Goal: Task Accomplishment & Management: Manage account settings

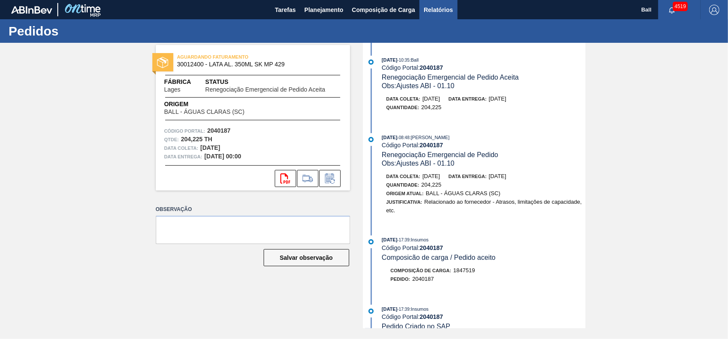
click at [436, 3] on button "Relatórios" at bounding box center [438, 9] width 38 height 19
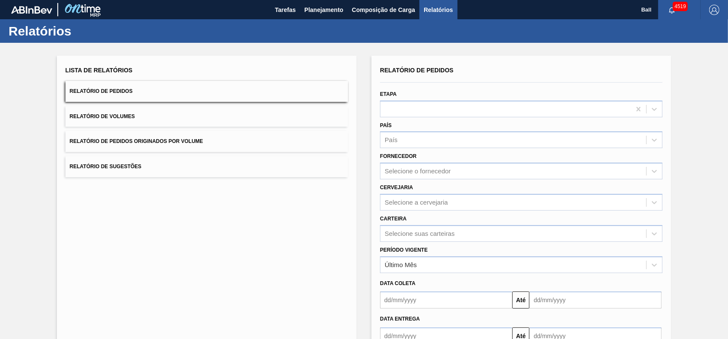
click at [126, 98] on button "Relatório de Pedidos" at bounding box center [206, 91] width 282 height 21
click at [318, 12] on span "Planejamento" at bounding box center [323, 10] width 39 height 10
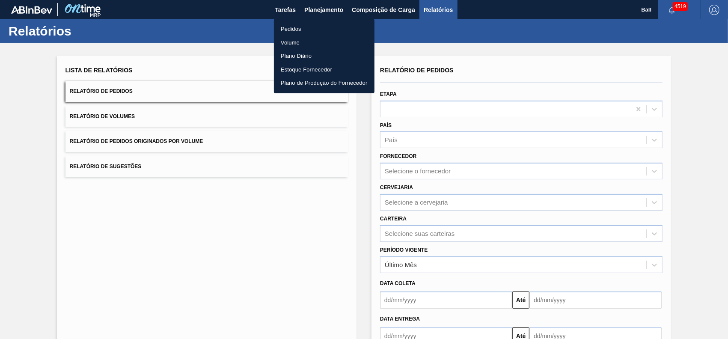
click at [24, 184] on div at bounding box center [364, 169] width 728 height 339
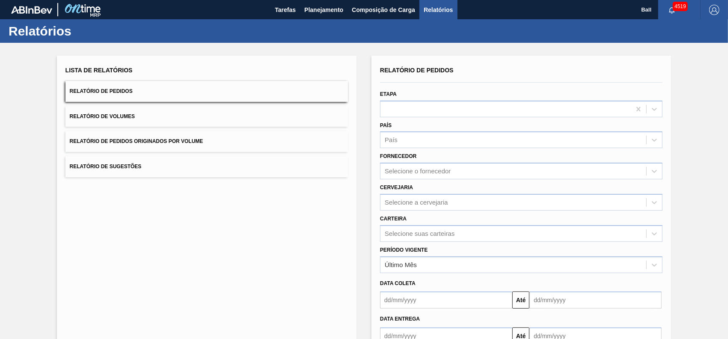
click at [164, 87] on button "Relatório de Pedidos" at bounding box center [206, 91] width 282 height 21
click at [143, 126] on button "Relatório de Volumes" at bounding box center [206, 116] width 282 height 21
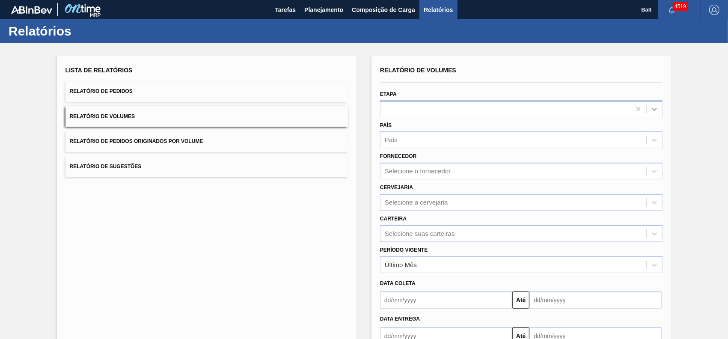
click at [653, 110] on icon at bounding box center [654, 109] width 9 height 9
click at [321, 10] on span "Planejamento" at bounding box center [323, 10] width 39 height 10
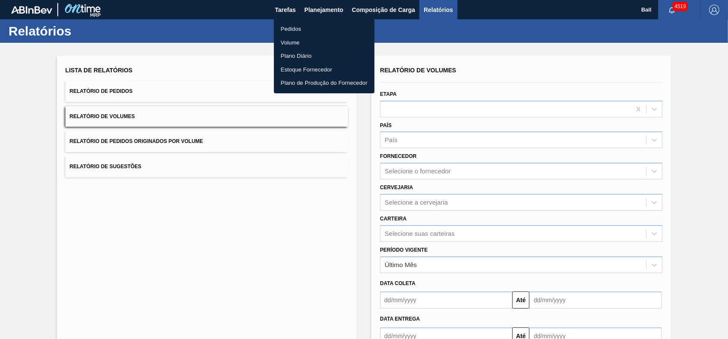
click at [294, 45] on li "Volume" at bounding box center [324, 43] width 101 height 14
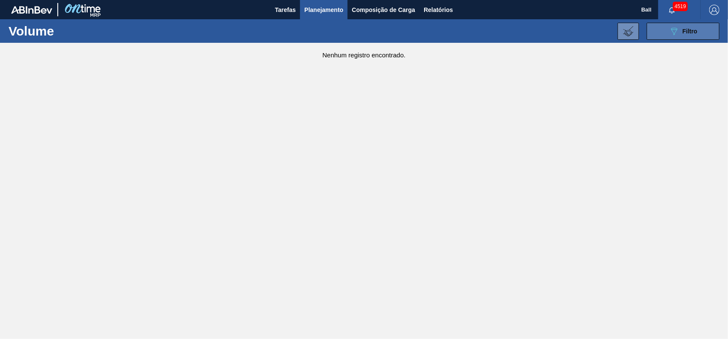
click at [680, 34] on div "089F7B8B-B2A5-4AFE-B5C0-19BA573D28AC Filtro" at bounding box center [683, 31] width 29 height 10
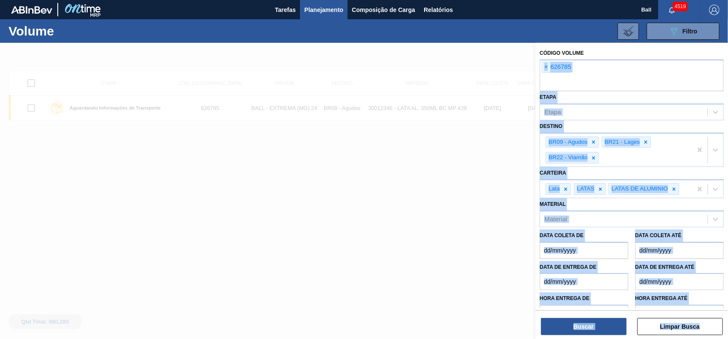
drag, startPoint x: 615, startPoint y: 72, endPoint x: 486, endPoint y: 70, distance: 128.8
click at [535, 70] on div "Código Volume × 626785 Etapa Etapa Destino BR09 - Agudos BR21 - Lages BR22 - Vi…" at bounding box center [631, 212] width 193 height 339
drag, startPoint x: 486, startPoint y: 70, endPoint x: 598, endPoint y: 81, distance: 112.6
click at [599, 81] on input "text" at bounding box center [632, 83] width 184 height 16
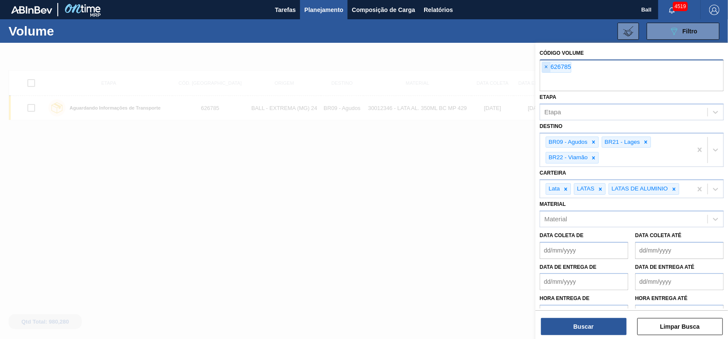
click at [545, 67] on span "×" at bounding box center [546, 67] width 8 height 10
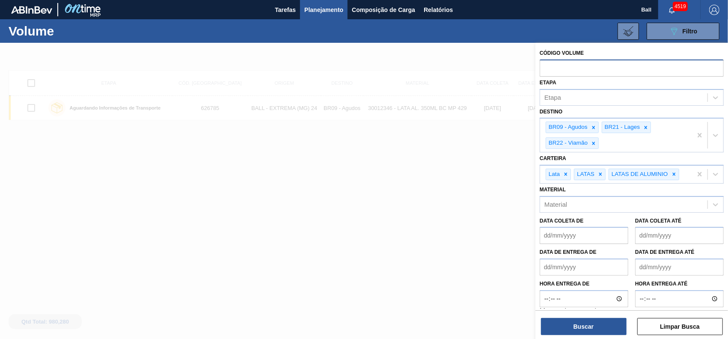
click at [570, 68] on input "text" at bounding box center [632, 67] width 184 height 16
paste input "text"
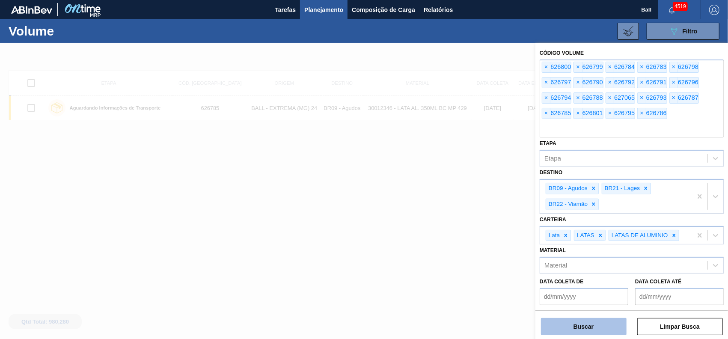
click at [573, 328] on button "Buscar" at bounding box center [584, 326] width 86 height 17
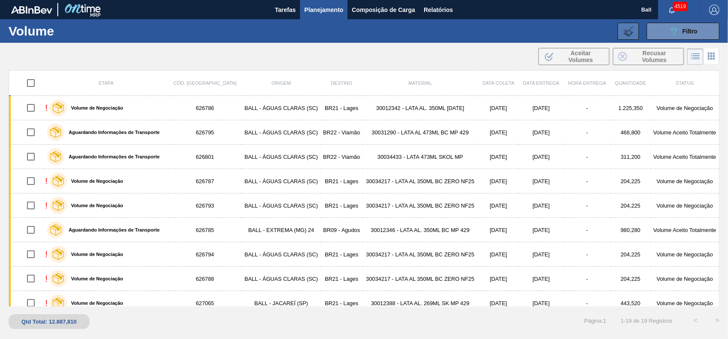
click at [632, 27] on icon at bounding box center [628, 31] width 10 height 10
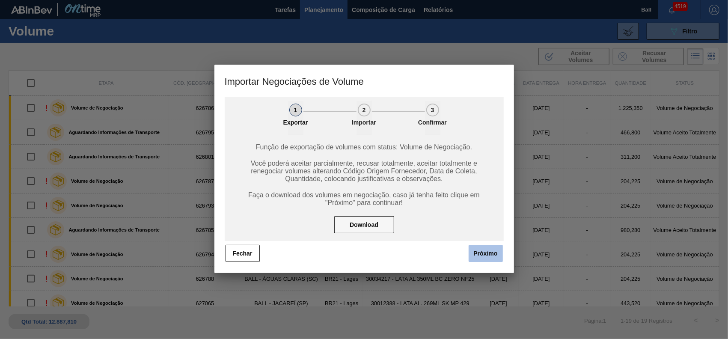
click at [485, 256] on button "Próximo" at bounding box center [486, 253] width 34 height 17
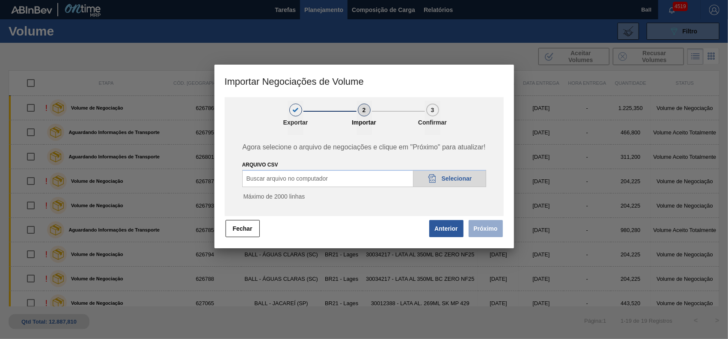
click at [457, 175] on div "20DAD902-3625-4257-8FDA-0C0CB19E2A3D Selecionar" at bounding box center [449, 178] width 73 height 17
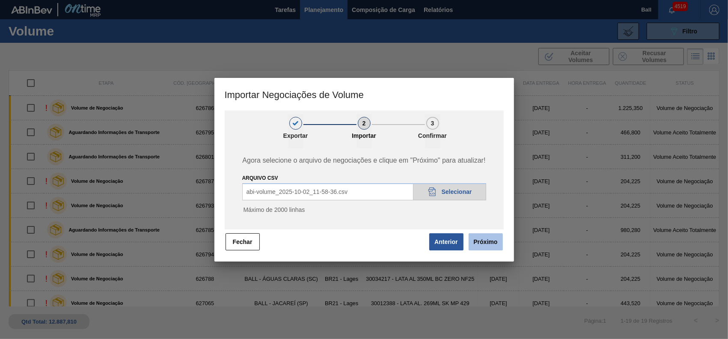
click at [487, 241] on button "Próximo" at bounding box center [486, 241] width 34 height 17
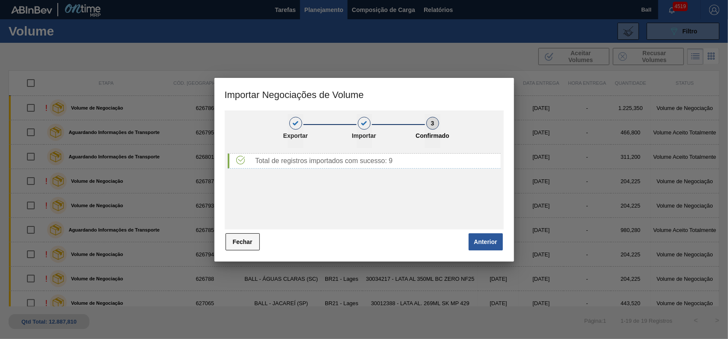
click at [245, 238] on button "Fechar" at bounding box center [243, 241] width 34 height 17
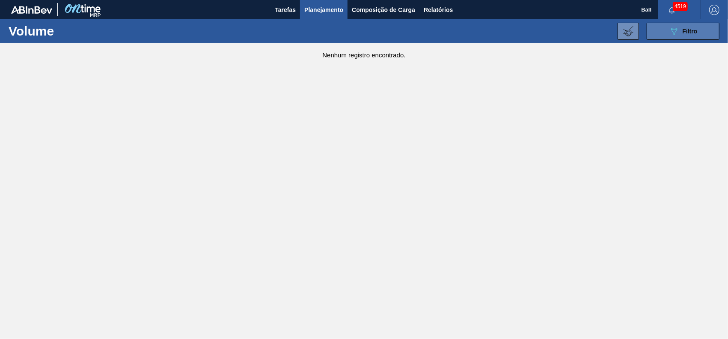
click at [678, 33] on icon "089F7B8B-B2A5-4AFE-B5C0-19BA573D28AC" at bounding box center [674, 31] width 10 height 10
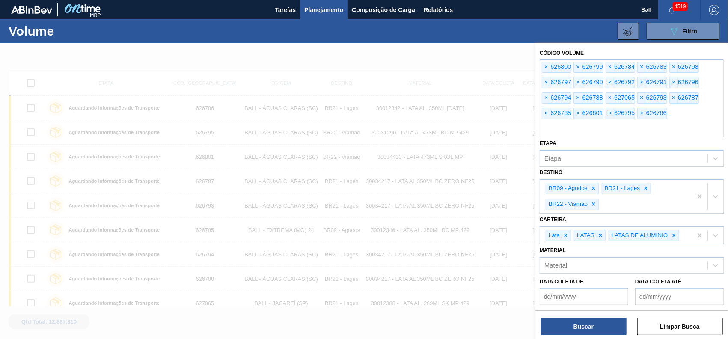
click at [329, 154] on div at bounding box center [364, 212] width 728 height 339
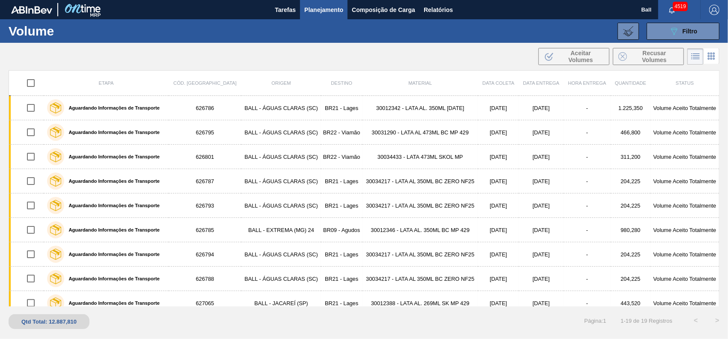
click at [325, 13] on span "Planejamento" at bounding box center [323, 10] width 39 height 10
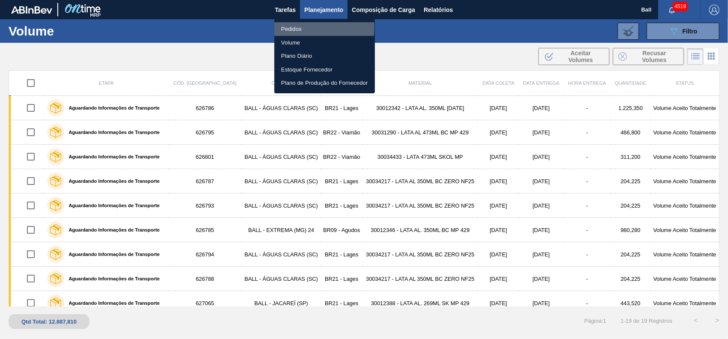
click at [294, 27] on li "Pedidos" at bounding box center [324, 29] width 101 height 14
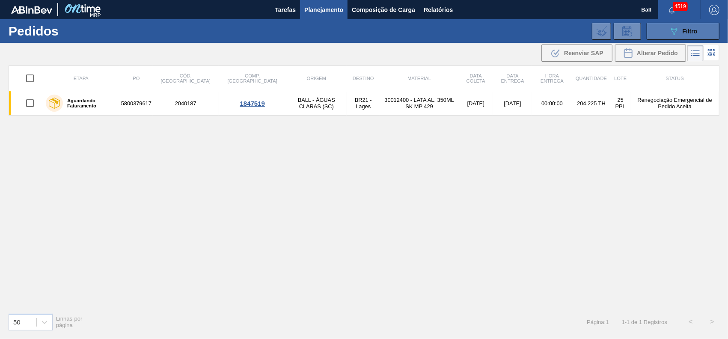
click at [691, 24] on button "089F7B8B-B2A5-4AFE-B5C0-19BA573D28AC Filtro" at bounding box center [683, 31] width 73 height 17
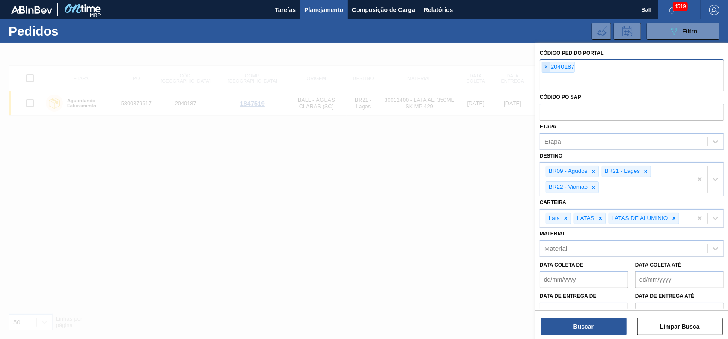
click at [545, 64] on span "×" at bounding box center [546, 67] width 8 height 10
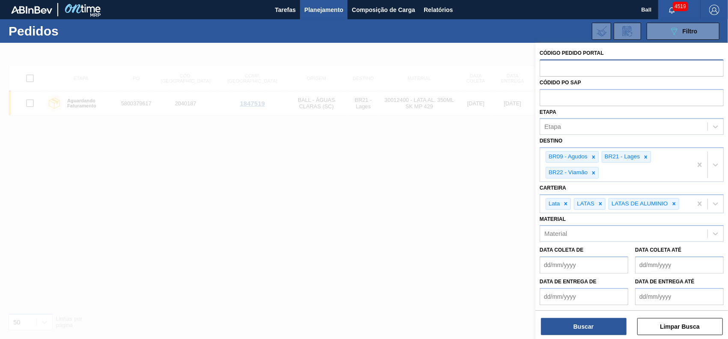
click at [560, 68] on input "text" at bounding box center [632, 67] width 184 height 16
click at [592, 101] on input "text" at bounding box center [632, 97] width 184 height 16
paste input "text"
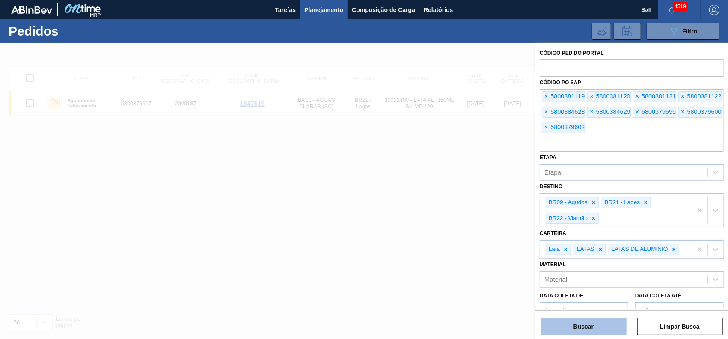
click at [603, 330] on button "Buscar" at bounding box center [584, 326] width 86 height 17
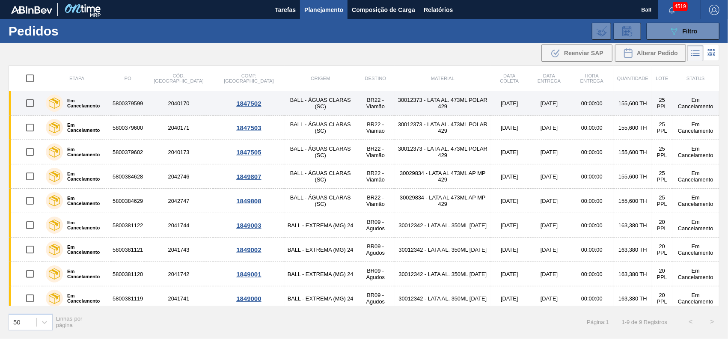
click at [104, 107] on div "Em Cancelamento" at bounding box center [77, 102] width 66 height 21
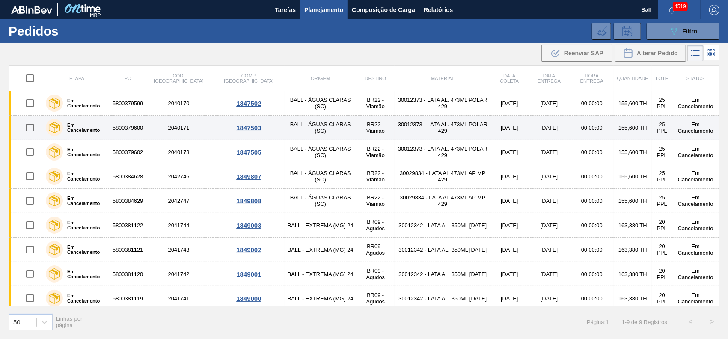
click at [106, 128] on label "Em Cancelamento" at bounding box center [85, 127] width 45 height 10
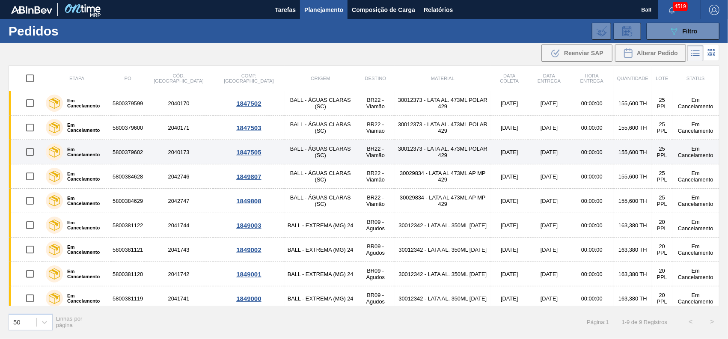
click at [108, 154] on div "Em Cancelamento" at bounding box center [77, 151] width 66 height 21
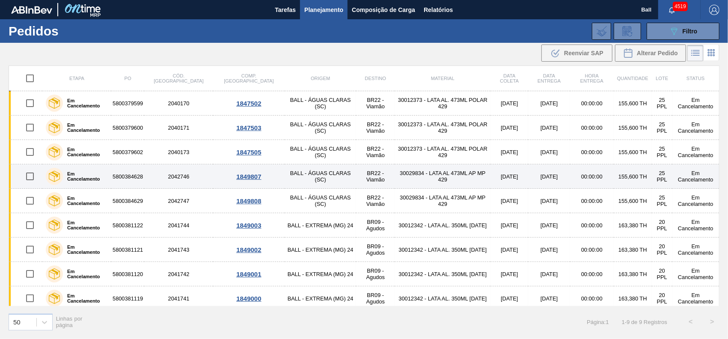
click at [110, 181] on div "Em Cancelamento" at bounding box center [77, 176] width 66 height 21
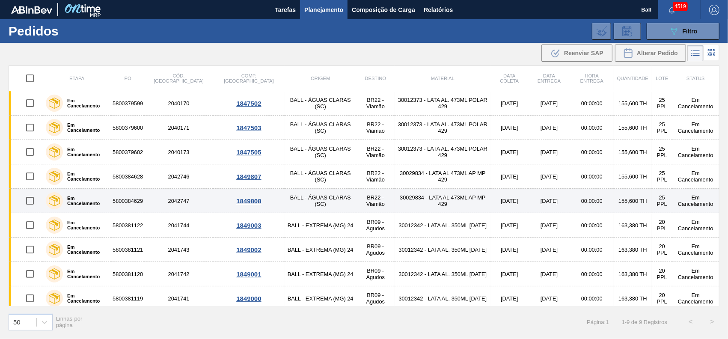
click at [108, 199] on label "Em Cancelamento" at bounding box center [85, 201] width 45 height 10
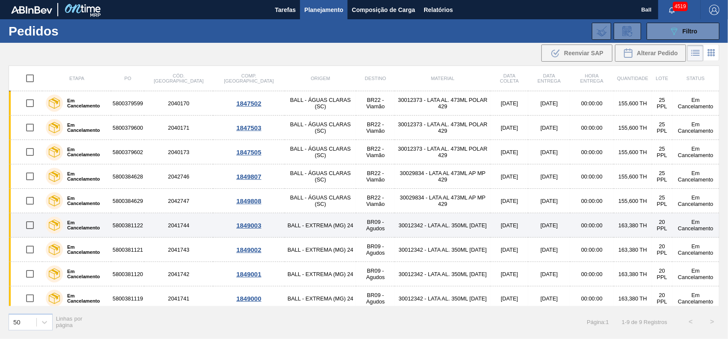
click at [110, 220] on div "Em Cancelamento" at bounding box center [77, 224] width 66 height 21
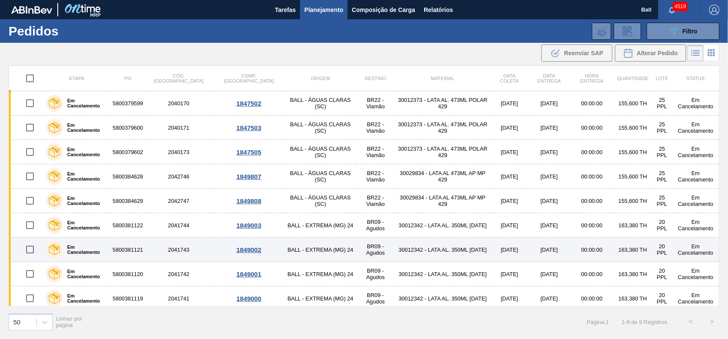
click at [110, 248] on div "Em Cancelamento" at bounding box center [77, 249] width 66 height 21
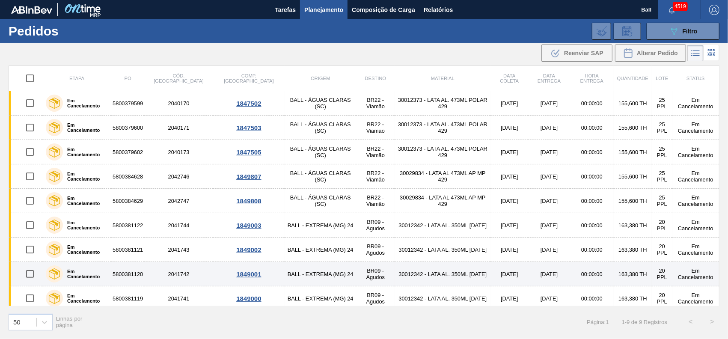
click at [110, 271] on div "Em Cancelamento" at bounding box center [77, 273] width 66 height 21
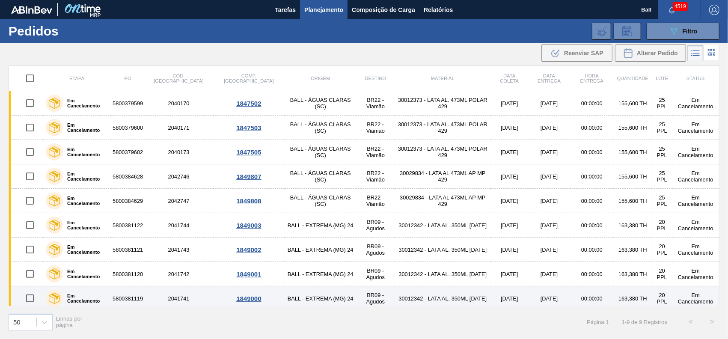
click at [110, 290] on div "Em Cancelamento" at bounding box center [77, 298] width 66 height 21
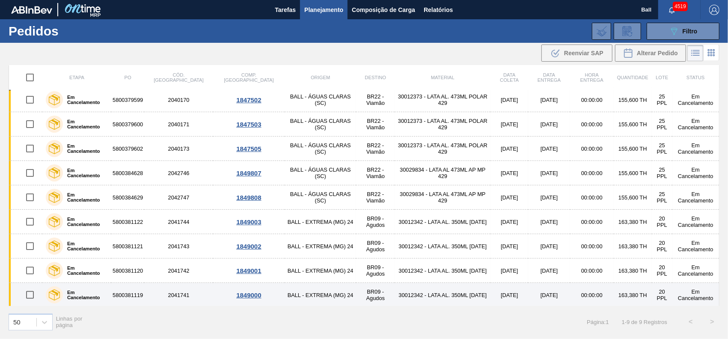
scroll to position [4, 0]
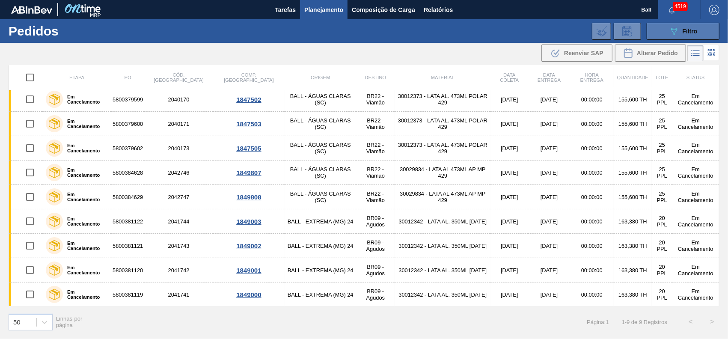
click at [677, 31] on icon "089F7B8B-B2A5-4AFE-B5C0-19BA573D28AC" at bounding box center [674, 31] width 10 height 10
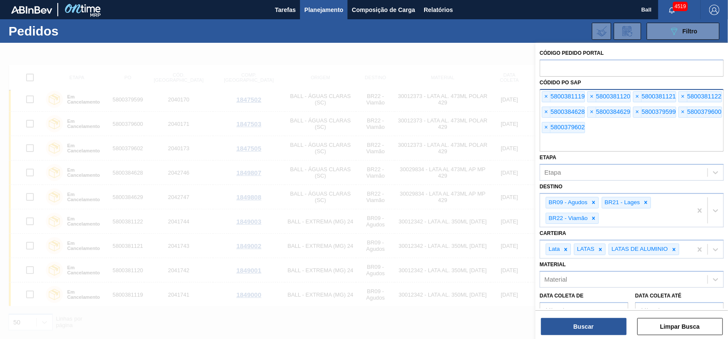
drag, startPoint x: 620, startPoint y: 132, endPoint x: 594, endPoint y: 133, distance: 25.7
click at [594, 133] on div "× 5800381119 × 5800381120 × 5800381121 × 5800381122 × 5800384628 × 5800384629 ×…" at bounding box center [632, 120] width 184 height 62
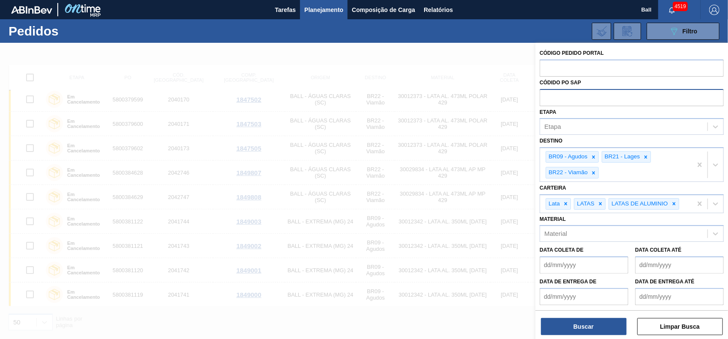
paste input "text"
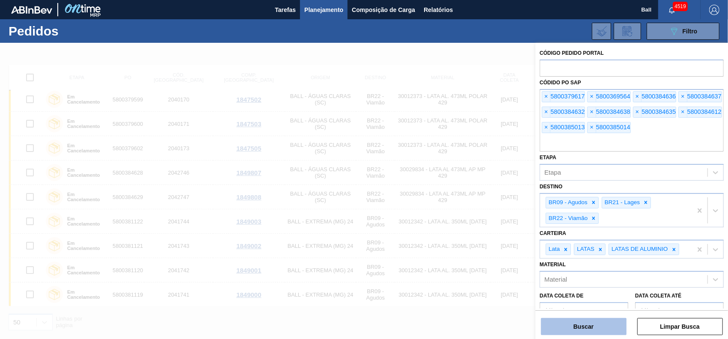
click at [593, 329] on button "Buscar" at bounding box center [584, 326] width 86 height 17
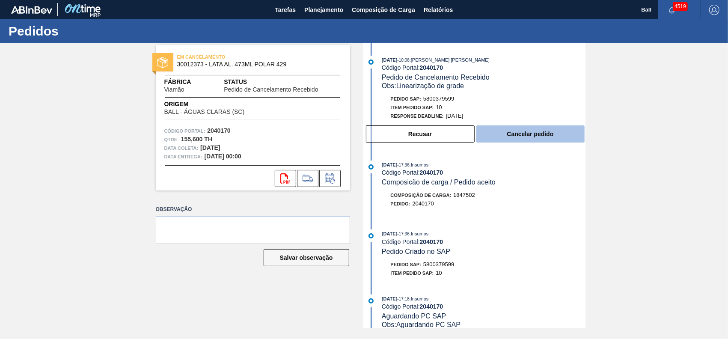
click at [538, 130] on button "Cancelar pedido" at bounding box center [530, 133] width 108 height 17
click at [530, 137] on button "Cancelar pedido" at bounding box center [530, 133] width 108 height 17
click at [537, 136] on button "Cancelar pedido" at bounding box center [530, 133] width 108 height 17
click at [540, 129] on button "Cancelar pedido" at bounding box center [530, 133] width 108 height 17
click at [517, 139] on button "Cancelar pedido" at bounding box center [530, 133] width 108 height 17
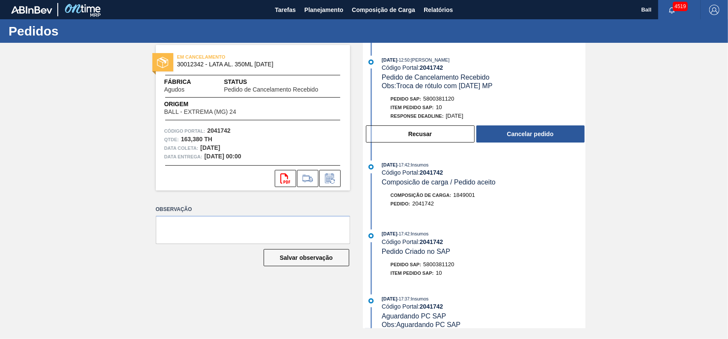
click at [556, 125] on div "Pedido SAP: 5800381120 Item pedido SAP: 10 Response Deadline : 04/10/2025 Recus…" at bounding box center [475, 119] width 220 height 49
click at [553, 134] on button "Cancelar pedido" at bounding box center [530, 133] width 108 height 17
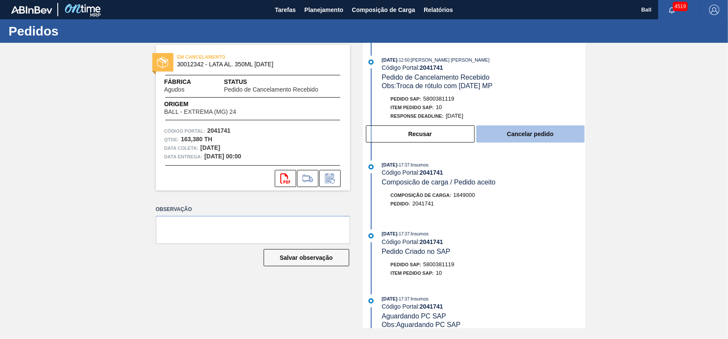
click at [559, 133] on button "Cancelar pedido" at bounding box center [530, 133] width 108 height 17
click at [520, 137] on button "Cancelar pedido" at bounding box center [530, 133] width 108 height 17
click at [553, 137] on button "Cancelar pedido" at bounding box center [530, 133] width 108 height 17
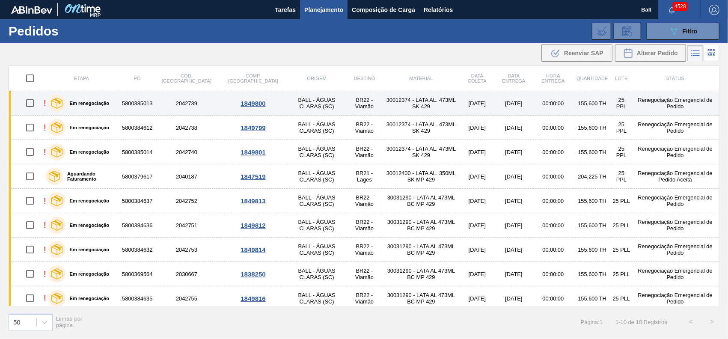
click at [102, 98] on div "Em renegociação" at bounding box center [78, 102] width 65 height 21
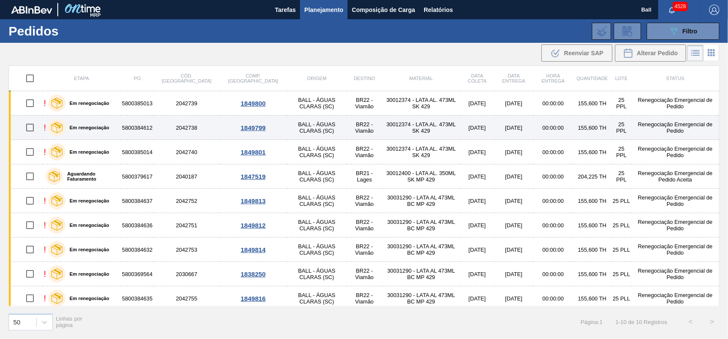
click at [102, 122] on div "Em renegociação" at bounding box center [78, 127] width 65 height 21
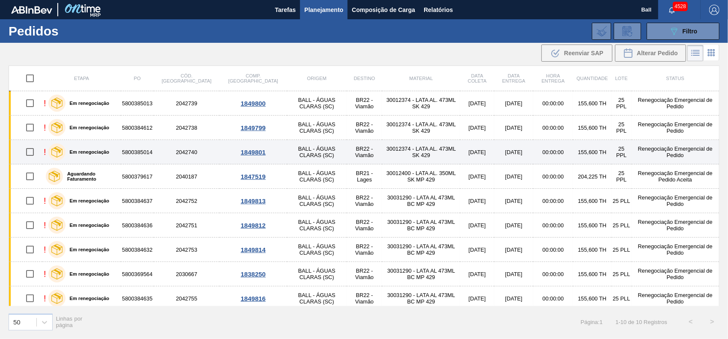
click at [103, 153] on label "Em renegociação" at bounding box center [87, 151] width 44 height 5
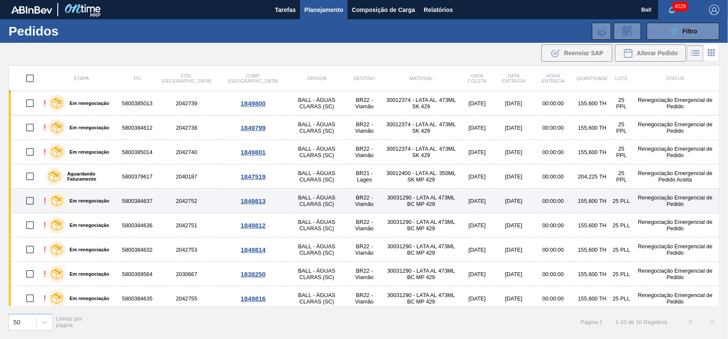
click at [103, 200] on label "Em renegociação" at bounding box center [87, 200] width 44 height 5
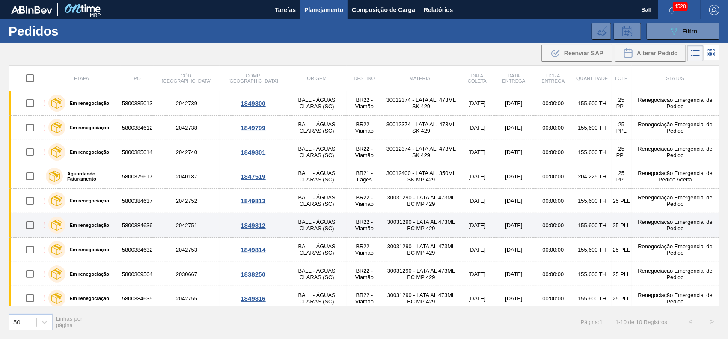
click at [105, 226] on label "Em renegociação" at bounding box center [87, 225] width 44 height 5
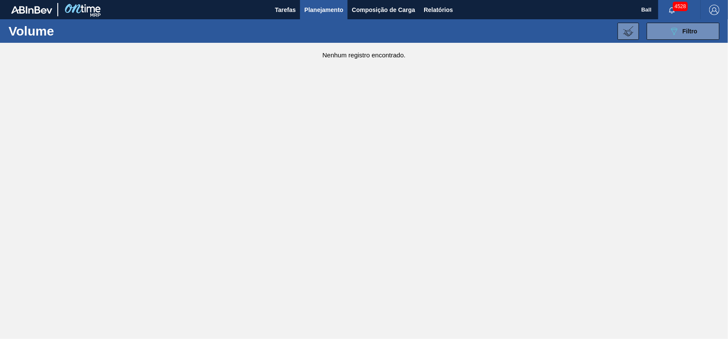
click at [481, 101] on main "Tarefas Planejamento Composição de Carga Relatórios Ball 4528 Marcar todas como…" at bounding box center [364, 169] width 728 height 339
drag, startPoint x: 481, startPoint y: 101, endPoint x: 447, endPoint y: 137, distance: 49.1
click at [447, 137] on main "Tarefas Planejamento Composição de Carga Relatórios Ball 4528 Marcar todas como…" at bounding box center [364, 169] width 728 height 339
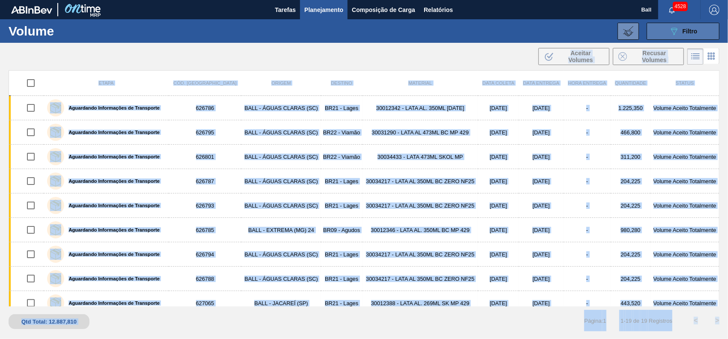
click at [705, 27] on button "089F7B8B-B2A5-4AFE-B5C0-19BA573D28AC Filtro" at bounding box center [683, 31] width 73 height 17
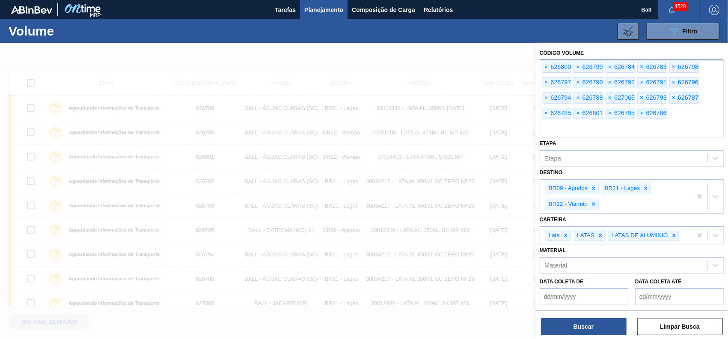
click at [667, 127] on input "text" at bounding box center [632, 129] width 184 height 16
click at [318, 11] on span "Planejamento" at bounding box center [323, 10] width 39 height 10
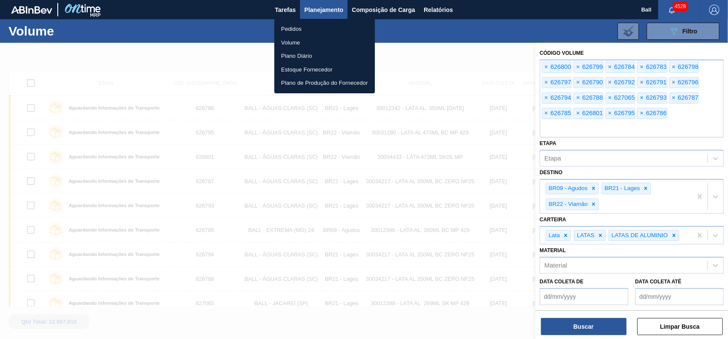
click at [298, 26] on li "Pedidos" at bounding box center [324, 29] width 101 height 14
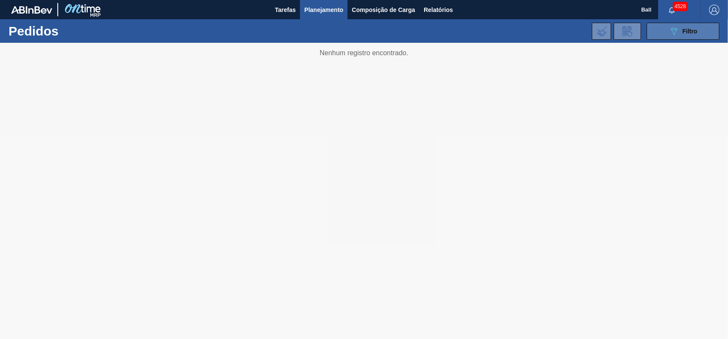
click at [686, 28] on span "Filtro" at bounding box center [690, 31] width 15 height 7
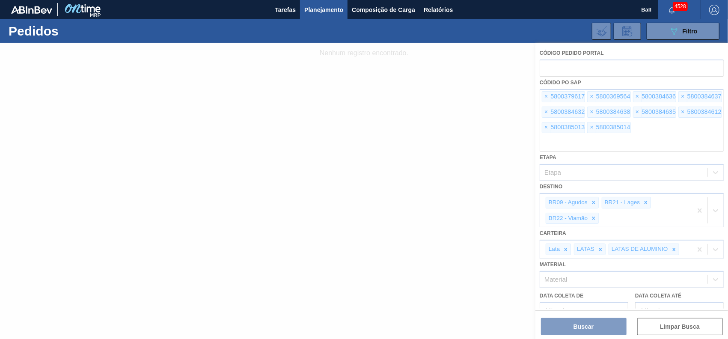
click at [657, 138] on div at bounding box center [364, 191] width 728 height 296
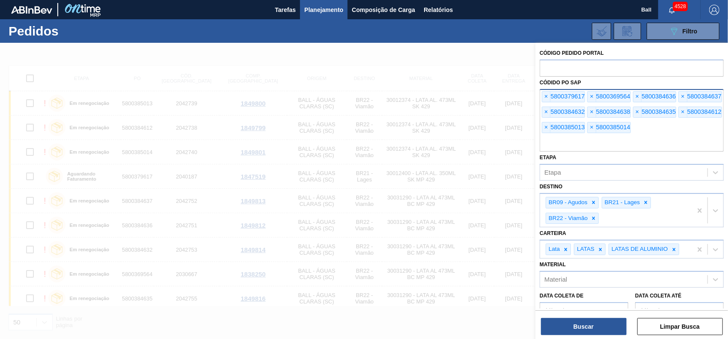
click at [668, 141] on input "text" at bounding box center [632, 143] width 184 height 16
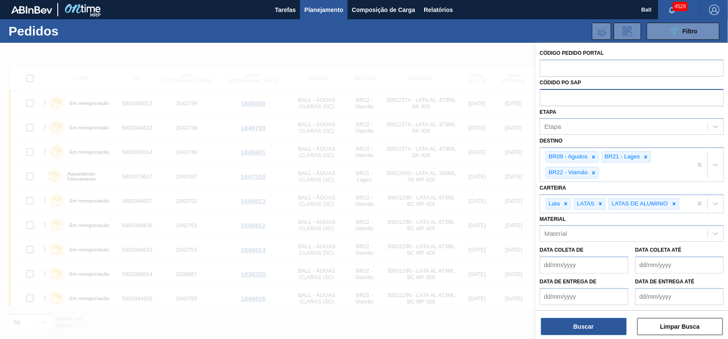
type input "v"
paste input "1568575"
type input "1568575"
drag, startPoint x: 624, startPoint y: 91, endPoint x: 624, endPoint y: 98, distance: 6.8
click at [624, 91] on input "text" at bounding box center [632, 97] width 184 height 16
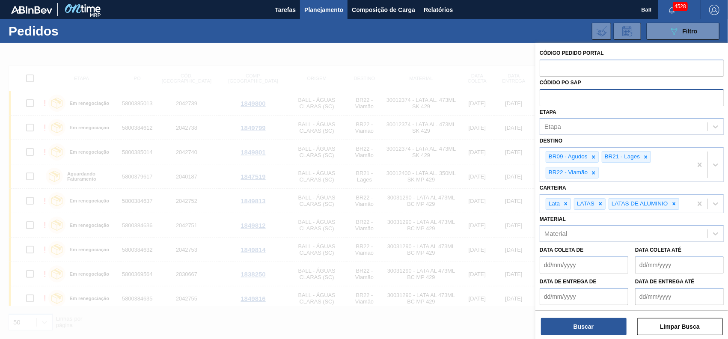
paste input "5800369564"
type input "5800369564"
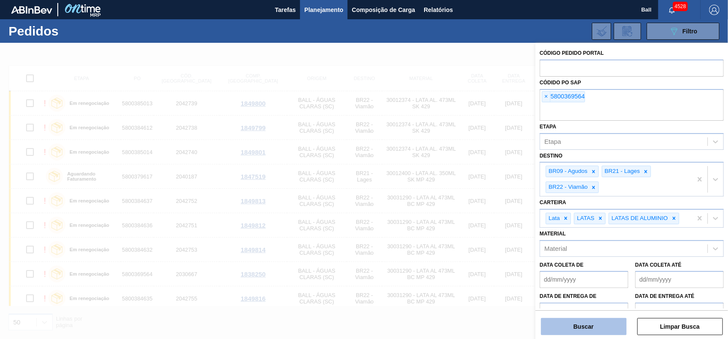
click at [592, 327] on button "Buscar" at bounding box center [584, 326] width 86 height 17
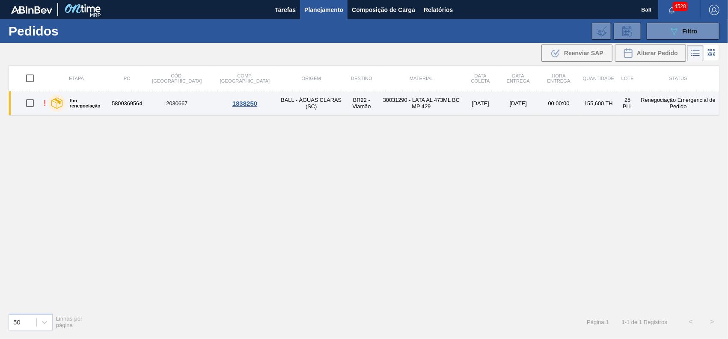
click at [210, 110] on td "1838250" at bounding box center [244, 103] width 69 height 24
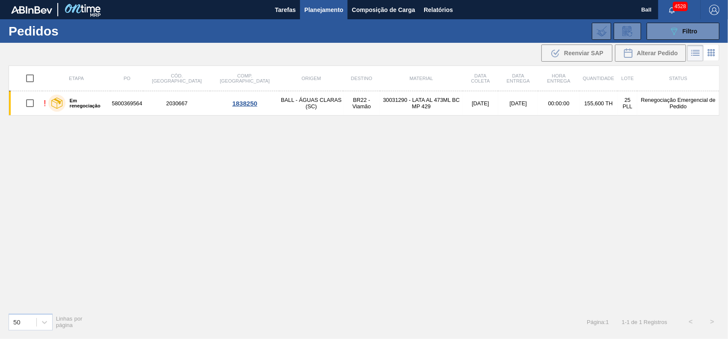
click at [351, 117] on div "Etapa PO Cód. Pedido Comp. Carga Origem Destino Material Data coleta Data entre…" at bounding box center [364, 185] width 711 height 241
click at [339, 11] on span "Planejamento" at bounding box center [323, 10] width 39 height 10
click at [678, 34] on icon "089F7B8B-B2A5-4AFE-B5C0-19BA573D28AC" at bounding box center [674, 31] width 10 height 10
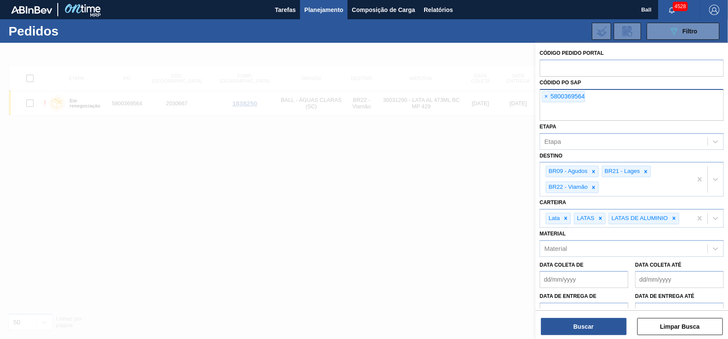
click at [611, 101] on div "× 5800369564" at bounding box center [632, 105] width 184 height 32
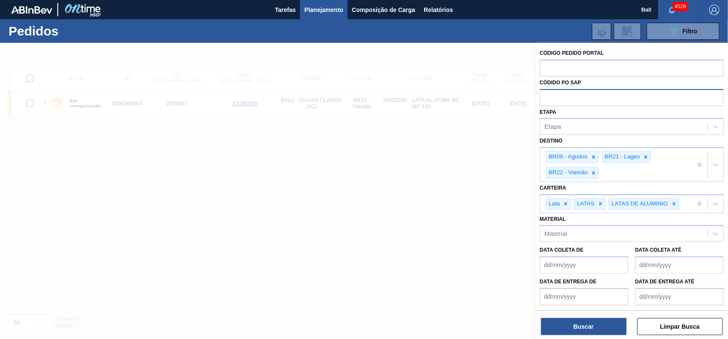
paste input "text"
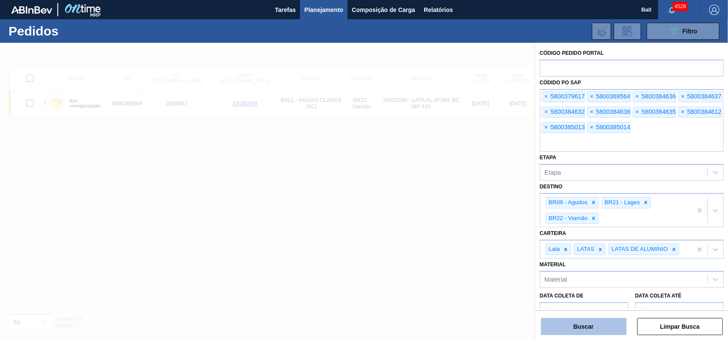
click at [598, 329] on button "Buscar" at bounding box center [584, 326] width 86 height 17
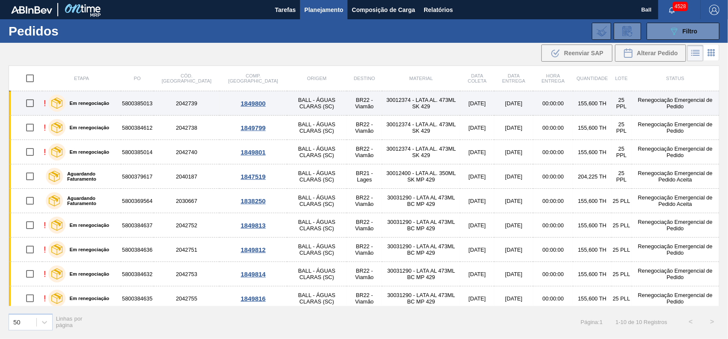
click at [149, 102] on td "5800385013" at bounding box center [137, 103] width 33 height 24
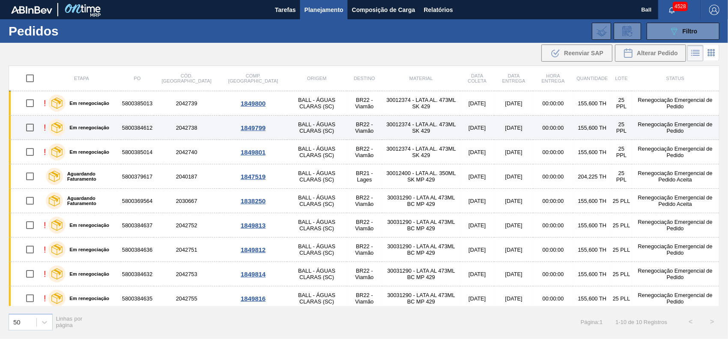
click at [430, 130] on td "30012374 - LATA AL. 473ML SK 429" at bounding box center [420, 128] width 77 height 24
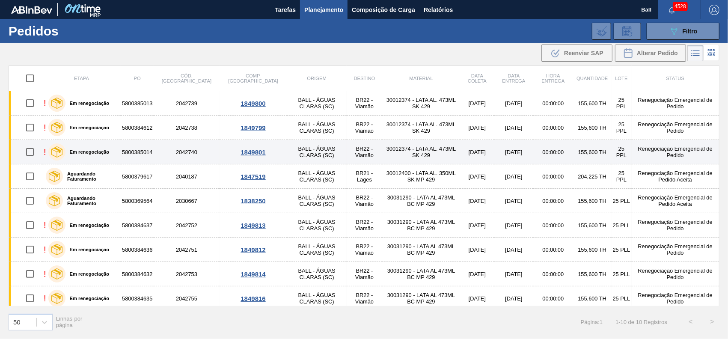
click at [425, 149] on td "30012374 - LATA AL. 473ML SK 429" at bounding box center [420, 152] width 77 height 24
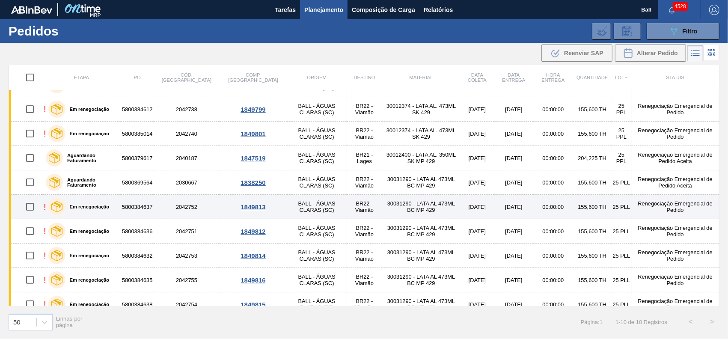
scroll to position [28, 0]
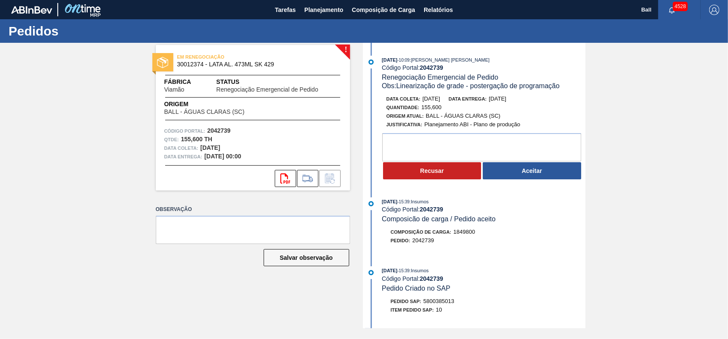
click at [442, 302] on span "5800385013" at bounding box center [438, 301] width 31 height 6
copy span "5800385013"
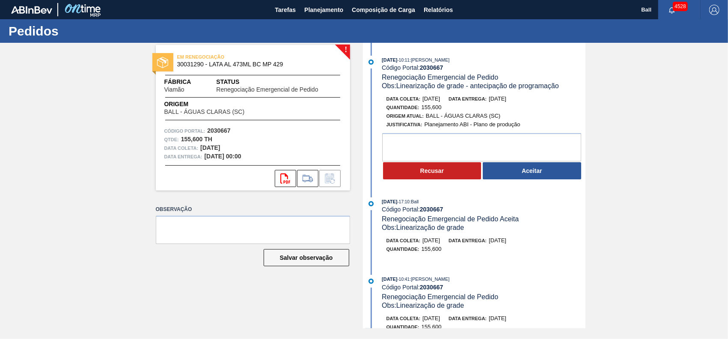
click at [253, 65] on span "30031290 - LATA AL 473ML BC MP 429" at bounding box center [254, 64] width 155 height 6
click at [422, 68] on strong "2030667" at bounding box center [432, 67] width 24 height 7
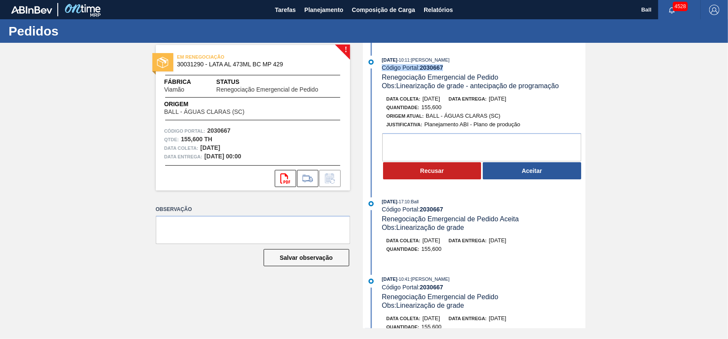
click at [422, 68] on strong "2030667" at bounding box center [432, 67] width 24 height 7
copy div "Código Portal: 2030667"
click at [525, 177] on button "Aceitar" at bounding box center [532, 170] width 98 height 17
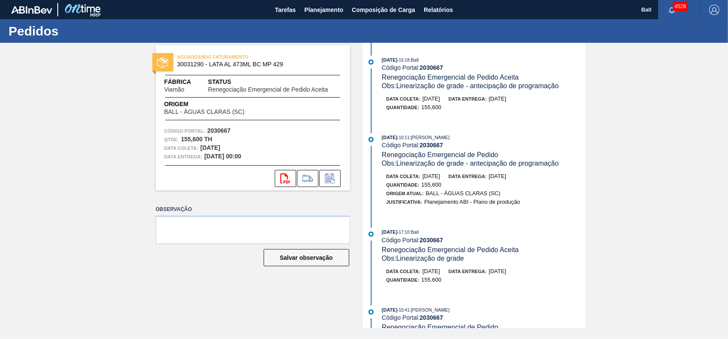
click at [616, 114] on div "AGUARDANDO FATURAMENTO 30031290 - LATA AL 473ML BC MP 429 Fábrica Viamão Status…" at bounding box center [364, 185] width 728 height 285
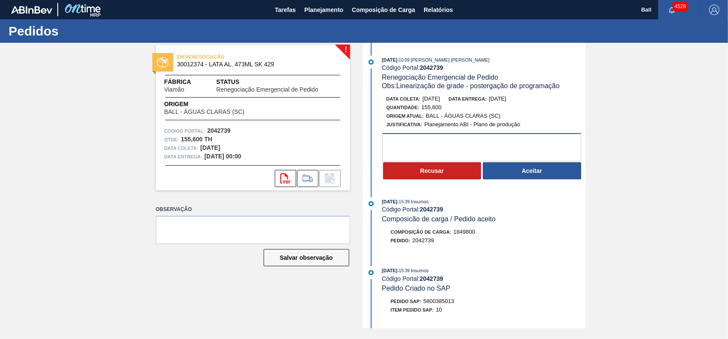
click at [479, 142] on textarea at bounding box center [481, 147] width 199 height 28
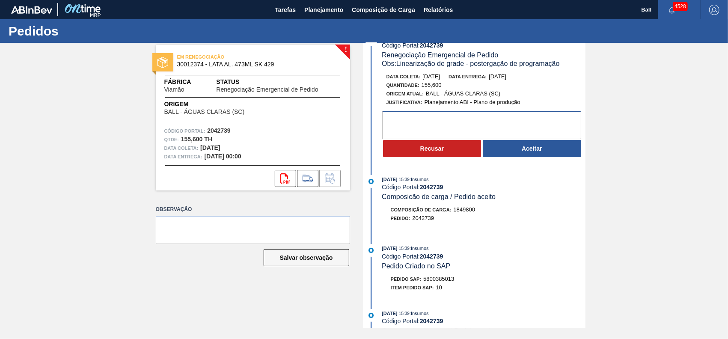
scroll to position [57, 0]
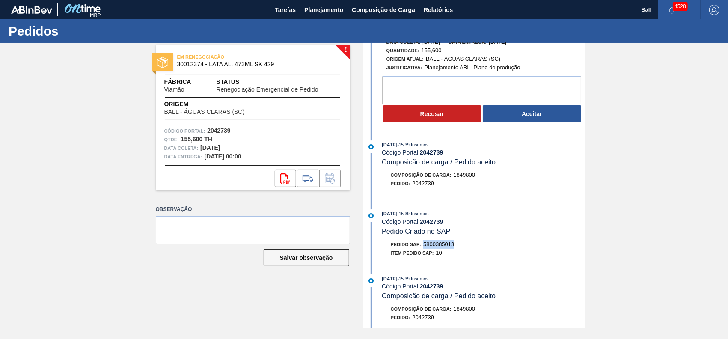
drag, startPoint x: 423, startPoint y: 250, endPoint x: 457, endPoint y: 250, distance: 33.8
click at [457, 249] on div "Pedido SAP: 5800385013" at bounding box center [483, 244] width 203 height 9
copy span "5800385013"
click at [535, 116] on button "Aceitar" at bounding box center [532, 113] width 98 height 17
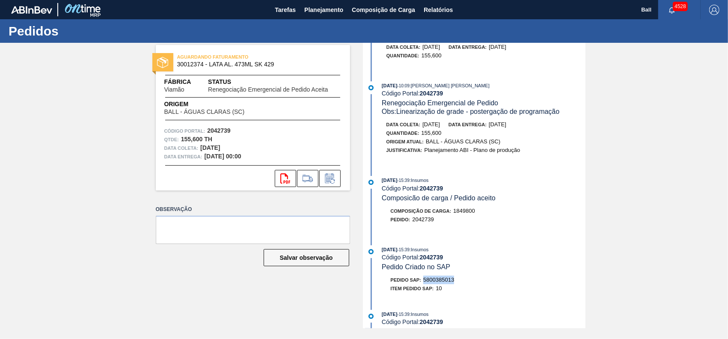
scroll to position [0, 0]
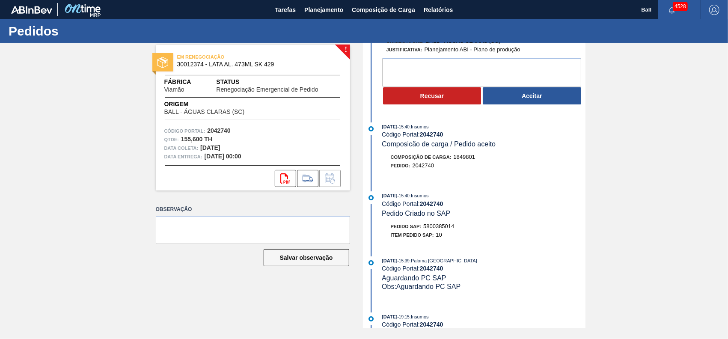
scroll to position [114, 0]
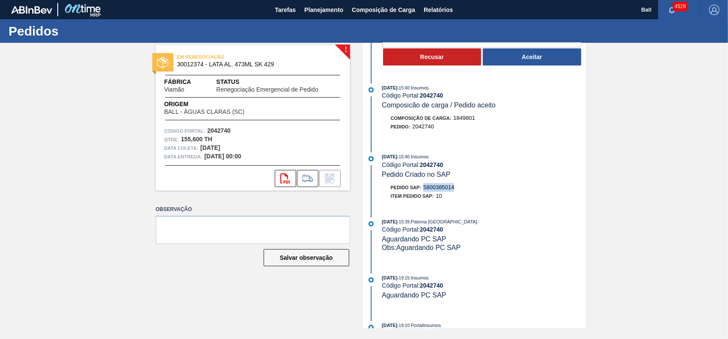
drag, startPoint x: 426, startPoint y: 187, endPoint x: 459, endPoint y: 188, distance: 33.0
click at [459, 188] on div "Pedido SAP: 5800385014" at bounding box center [483, 187] width 203 height 9
copy span "5800385014"
click at [572, 56] on button "Aceitar" at bounding box center [532, 56] width 98 height 17
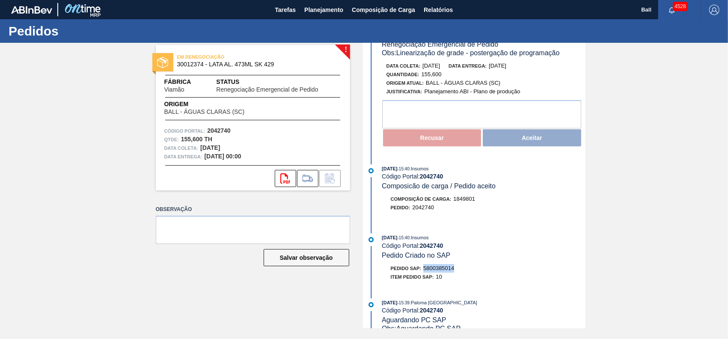
scroll to position [0, 0]
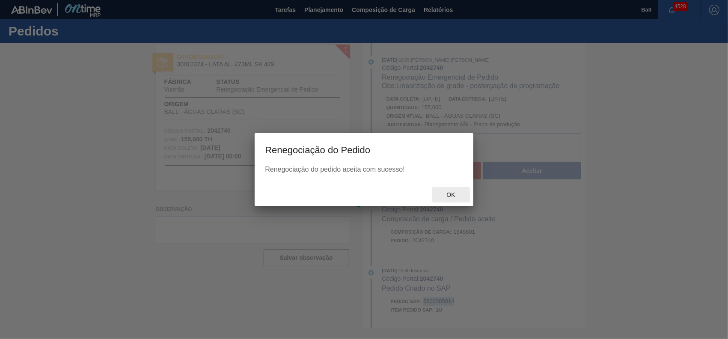
click at [446, 196] on span "Ok" at bounding box center [451, 194] width 22 height 7
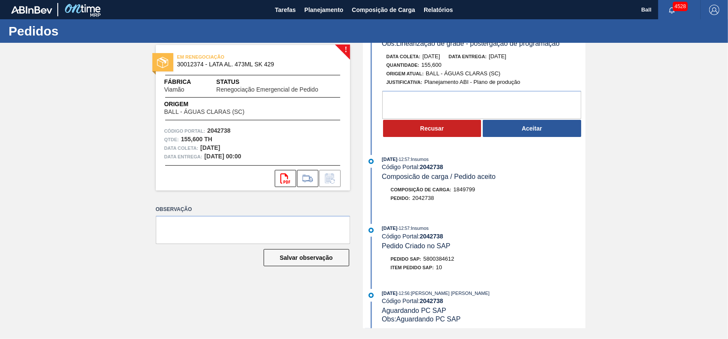
scroll to position [57, 0]
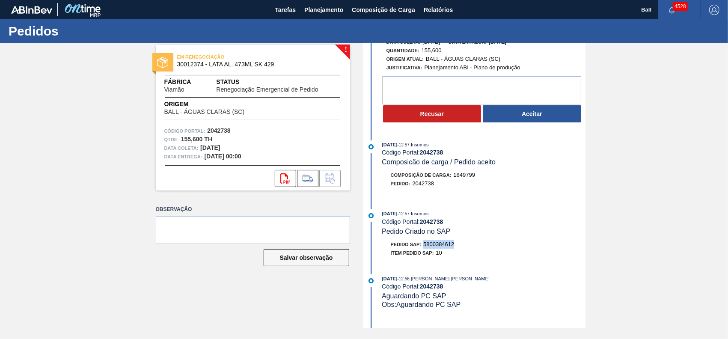
drag, startPoint x: 425, startPoint y: 246, endPoint x: 462, endPoint y: 248, distance: 37.3
click at [462, 248] on div "Pedido SAP: 5800384612" at bounding box center [483, 244] width 203 height 9
copy span "5800384612"
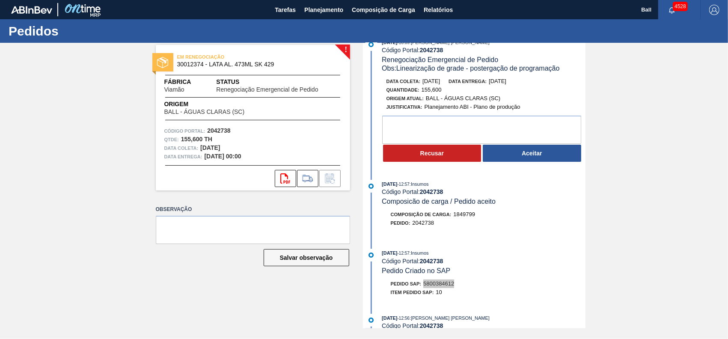
scroll to position [0, 0]
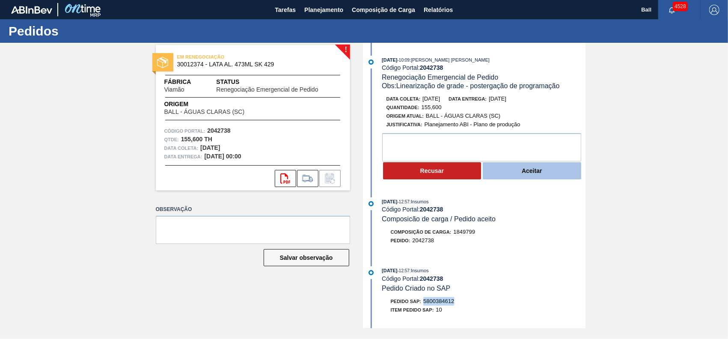
click at [531, 169] on button "Aceitar" at bounding box center [532, 170] width 98 height 17
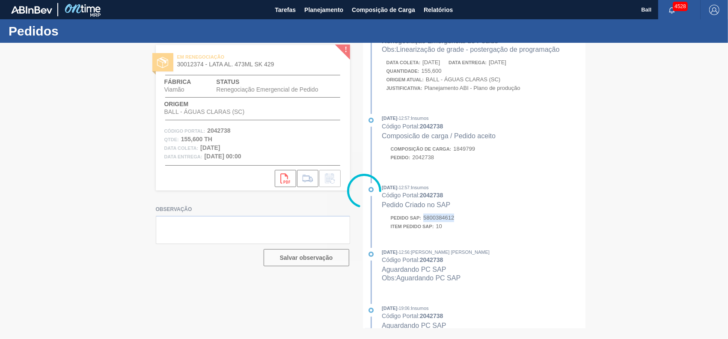
scroll to position [193, 0]
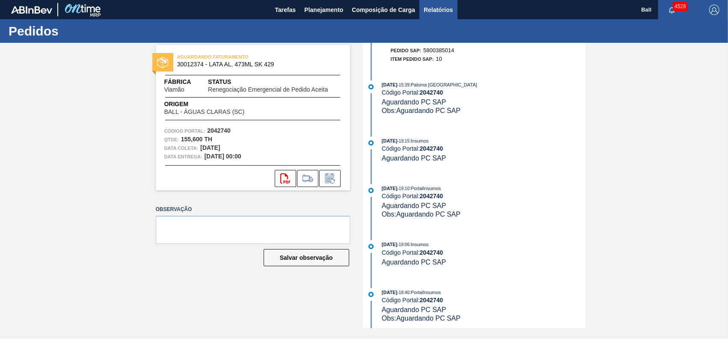
scroll to position [262, 0]
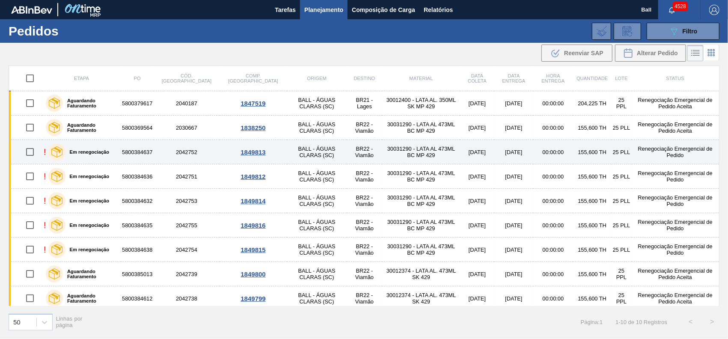
click at [382, 154] on td "30031290 - LATA AL 473ML BC MP 429" at bounding box center [420, 152] width 77 height 24
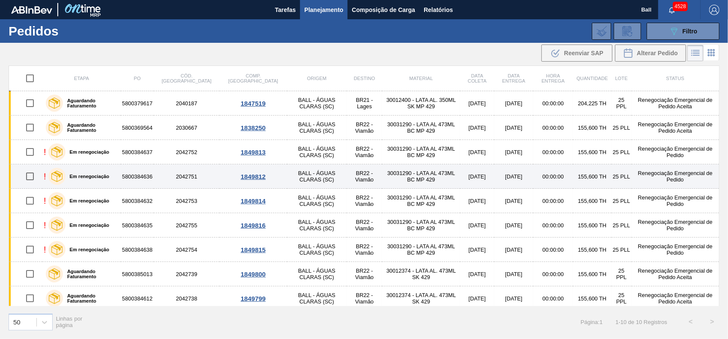
click at [382, 175] on td "30031290 - LATA AL 473ML BC MP 429" at bounding box center [420, 176] width 77 height 24
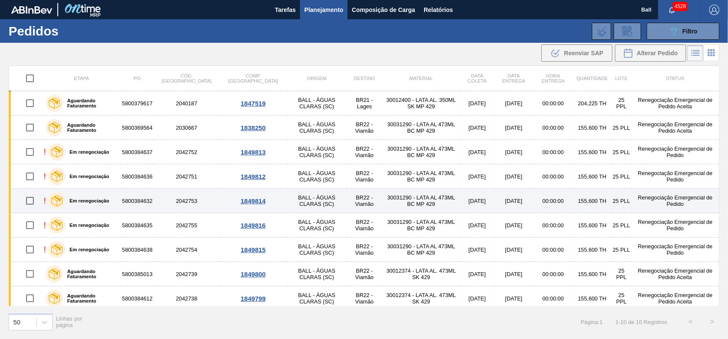
click at [383, 193] on td "30031290 - LATA AL 473ML BC MP 429" at bounding box center [420, 201] width 77 height 24
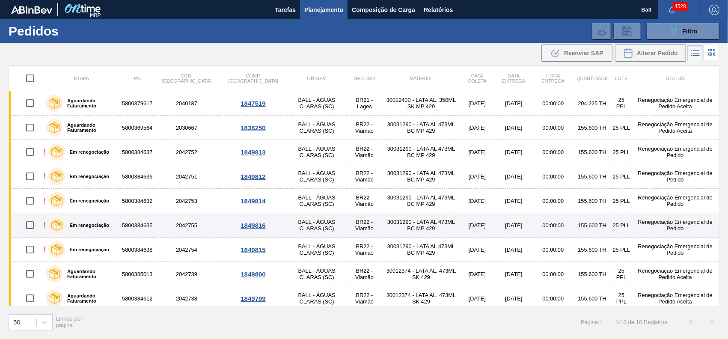
click at [385, 219] on td "30031290 - LATA AL 473ML BC MP 429" at bounding box center [420, 225] width 77 height 24
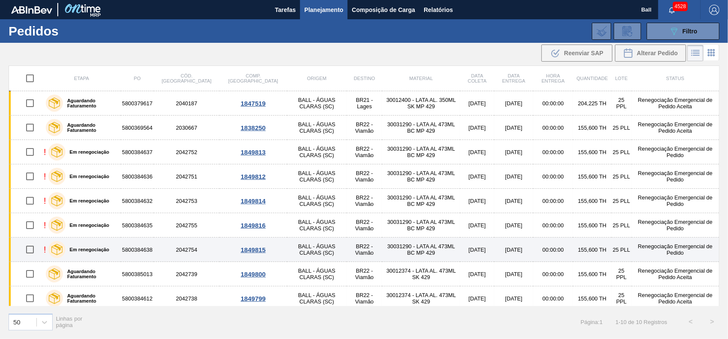
click at [386, 249] on td "30031290 - LATA AL 473ML BC MP 429" at bounding box center [420, 250] width 77 height 24
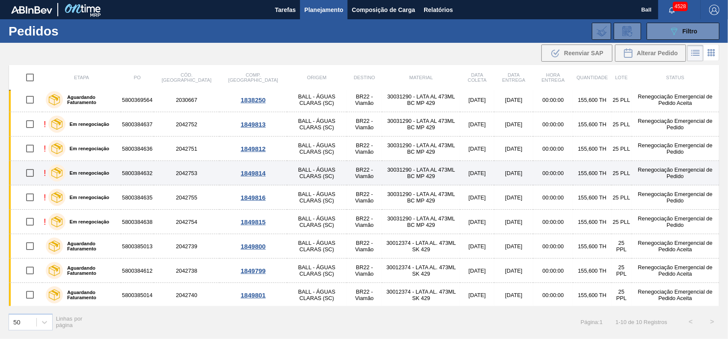
scroll to position [28, 0]
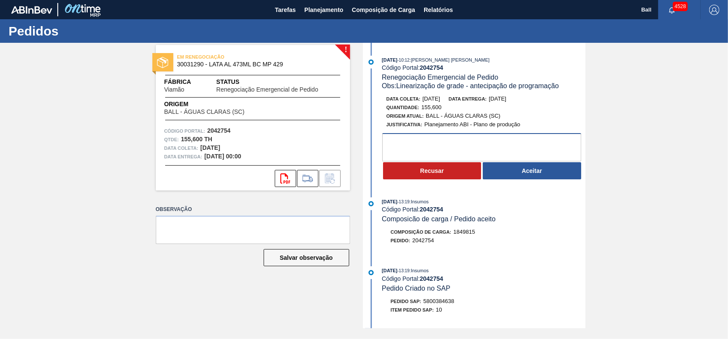
click at [516, 140] on textarea at bounding box center [481, 147] width 199 height 28
click at [452, 134] on div "Data coleta: [DATE] Data entrega: [DATE] Quantidade : 155,600 Origem Atual: BAL…" at bounding box center [475, 138] width 220 height 86
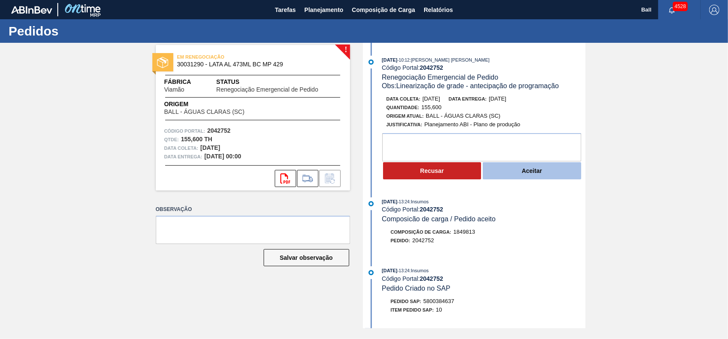
click at [539, 170] on button "Aceitar" at bounding box center [532, 170] width 98 height 17
click at [553, 174] on button "Aceitar" at bounding box center [532, 170] width 98 height 17
click at [521, 172] on button "Aceitar" at bounding box center [532, 170] width 98 height 17
click at [523, 174] on button "Aceitar" at bounding box center [532, 170] width 98 height 17
click at [539, 179] on button "Aceitar" at bounding box center [532, 170] width 98 height 17
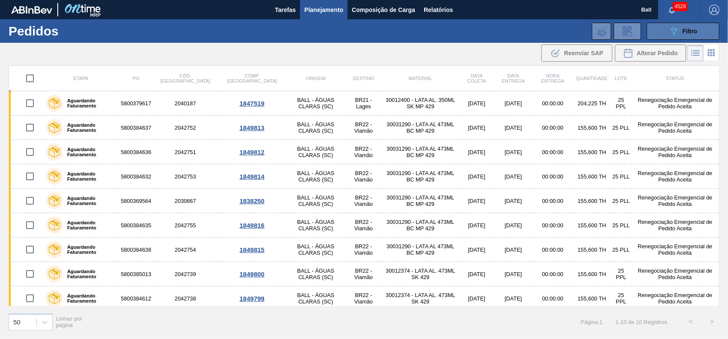
click at [681, 29] on div "089F7B8B-B2A5-4AFE-B5C0-19BA573D28AC Filtro" at bounding box center [683, 31] width 29 height 10
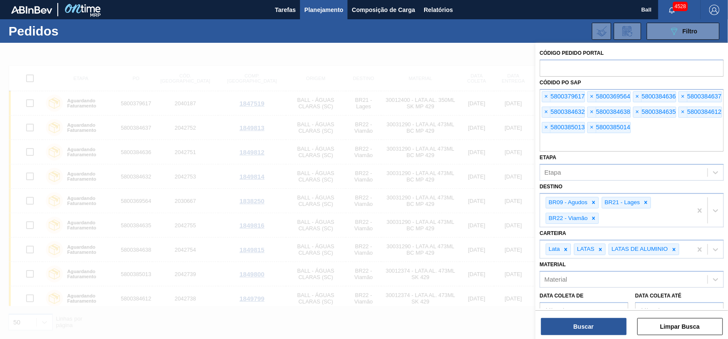
drag, startPoint x: 612, startPoint y: 140, endPoint x: 499, endPoint y: 70, distance: 132.2
click at [535, 70] on div "Código Pedido Portal Códido PO SAP × 5800379617 × 5800369564 × 5800384636 × 580…" at bounding box center [631, 212] width 193 height 339
click at [641, 128] on div "× 5800379617 × 5800369564 × 5800384636 × 5800384637 × 5800384632 × 5800384638 ×…" at bounding box center [632, 120] width 184 height 62
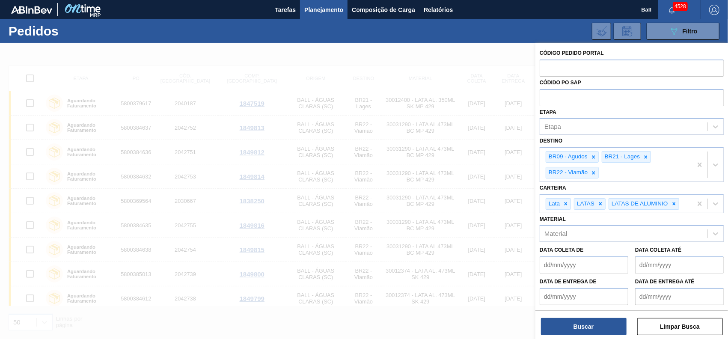
click at [478, 51] on div at bounding box center [364, 212] width 728 height 339
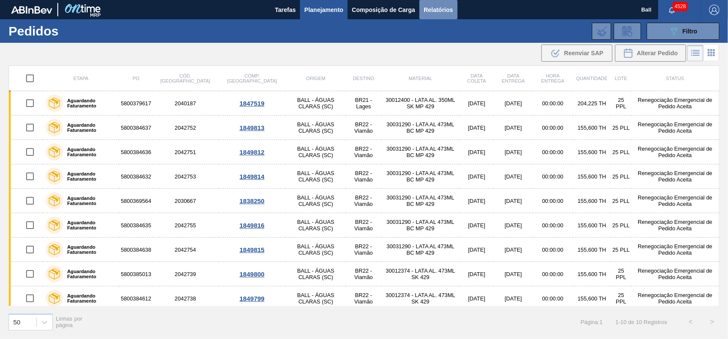
click at [443, 13] on span "Relatórios" at bounding box center [438, 10] width 29 height 10
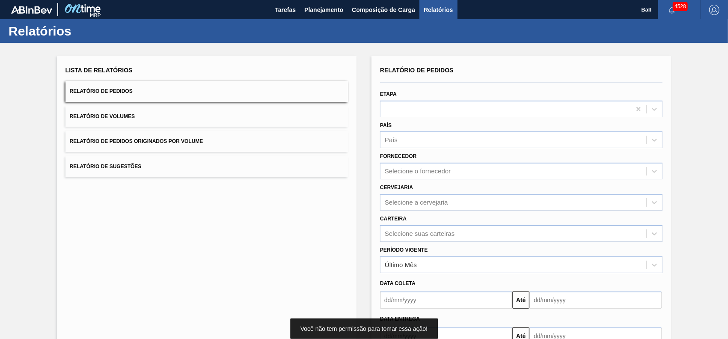
click at [663, 105] on div "Etapa" at bounding box center [521, 102] width 289 height 29
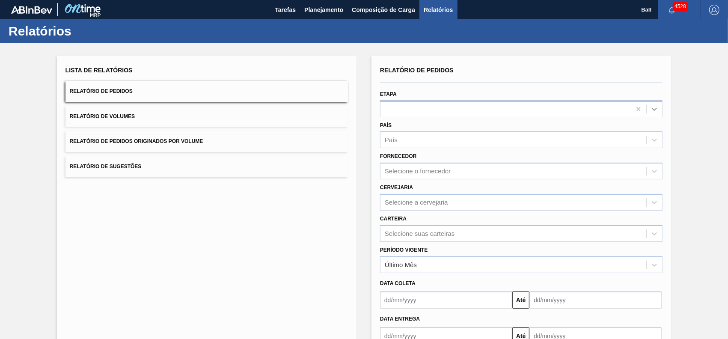
click at [657, 106] on icon at bounding box center [654, 109] width 9 height 9
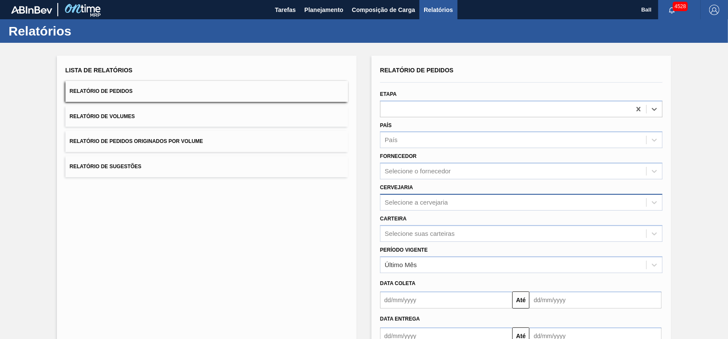
click at [441, 209] on div "Selecione a cervejaria" at bounding box center [521, 202] width 282 height 17
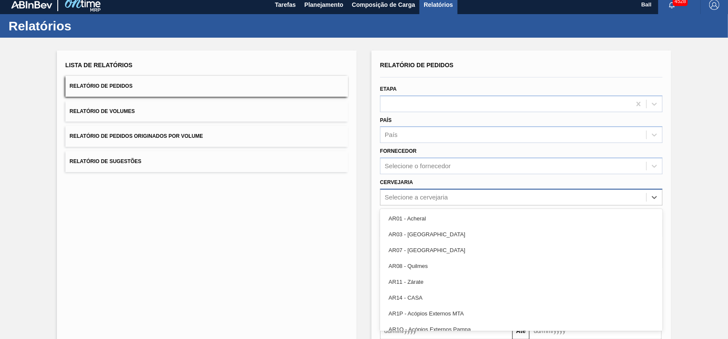
scroll to position [6, 0]
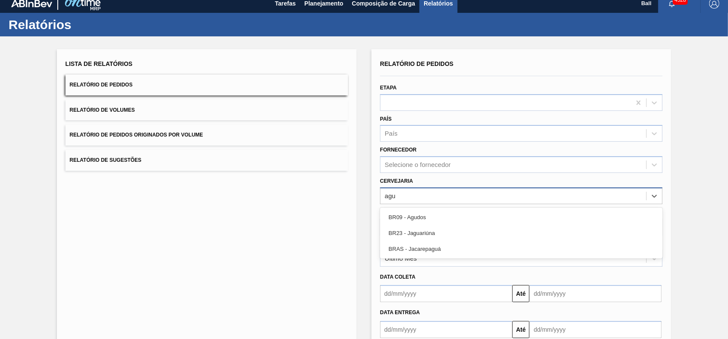
type input "agud"
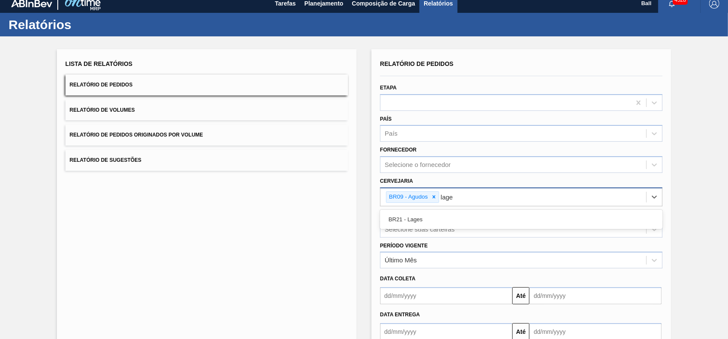
type input "lages"
type input "viam"
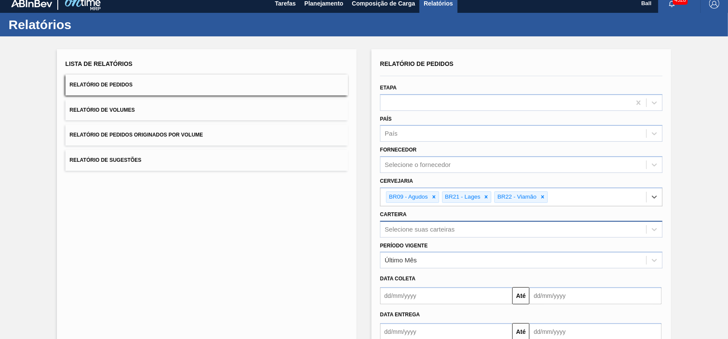
click at [440, 230] on div "Selecione suas carteiras" at bounding box center [521, 229] width 282 height 17
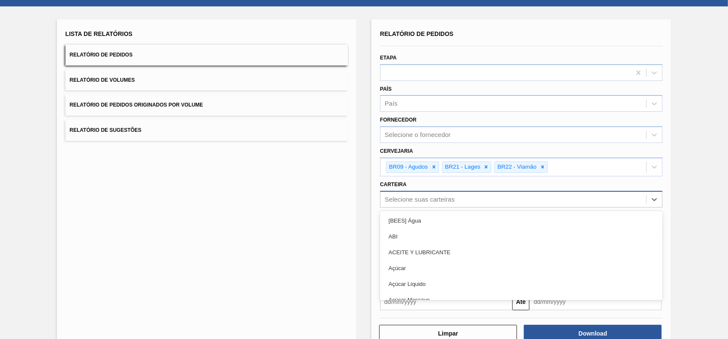
scroll to position [39, 0]
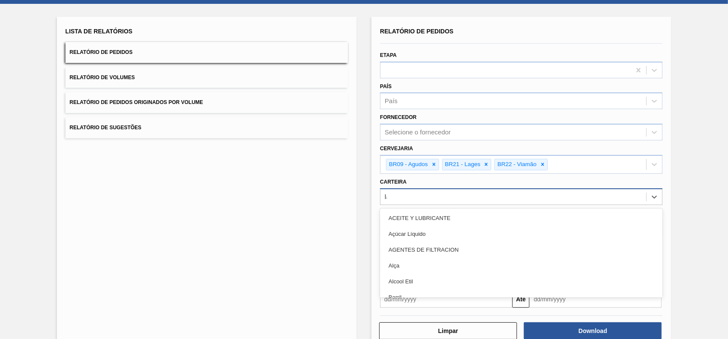
type input "lata"
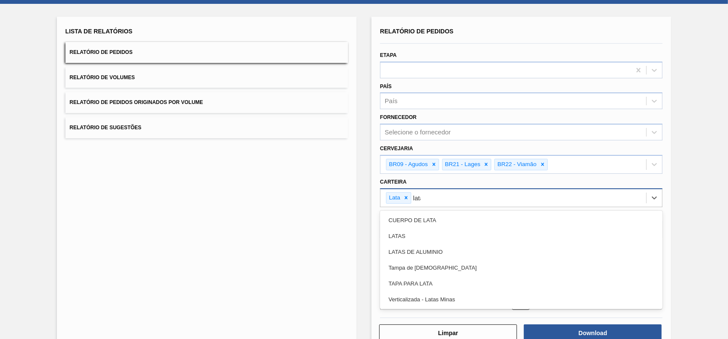
type input "latas"
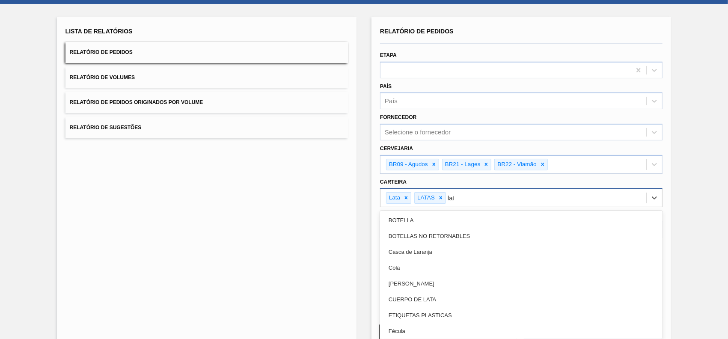
type input "lata"
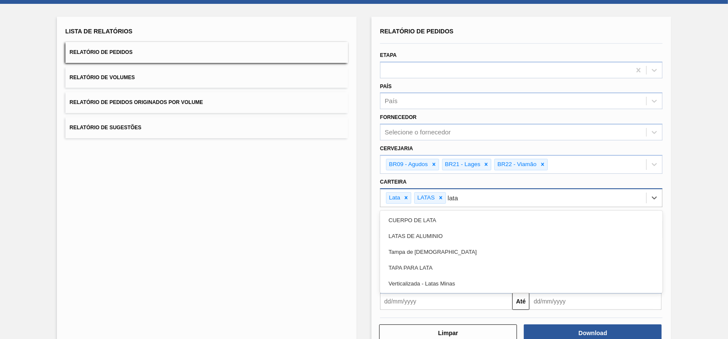
click at [440, 230] on div "LATAS DE ALUMINIO" at bounding box center [521, 236] width 282 height 16
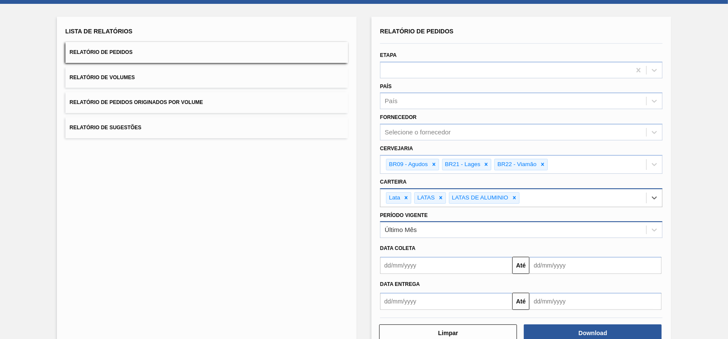
click at [431, 232] on div "Último Mês" at bounding box center [513, 230] width 266 height 12
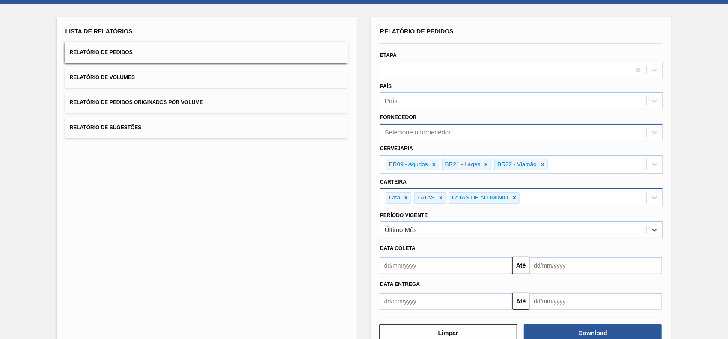
click at [438, 131] on div "Selecione o fornecedor" at bounding box center [418, 132] width 66 height 7
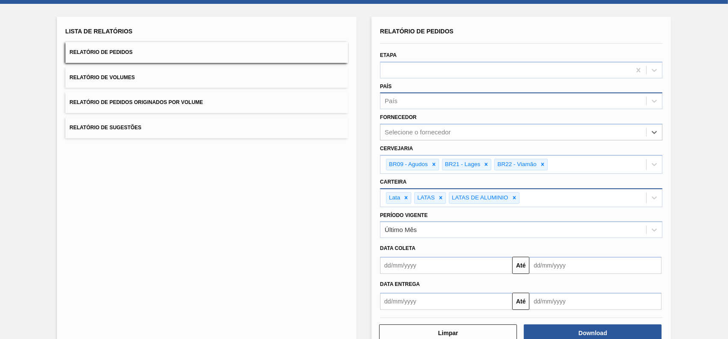
click at [420, 99] on div "País" at bounding box center [513, 101] width 266 height 12
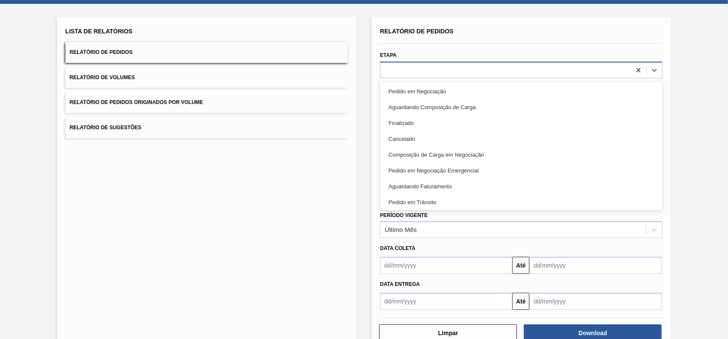
click at [424, 75] on div at bounding box center [505, 70] width 250 height 12
click at [427, 71] on div at bounding box center [505, 70] width 250 height 12
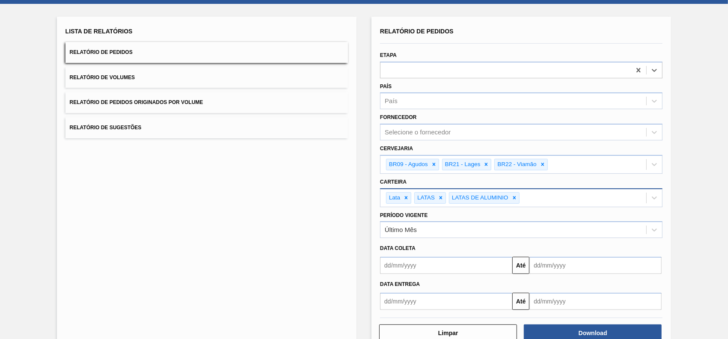
click at [225, 199] on div "Lista de Relatórios Relatório de Pedidos Relatório de Volumes Relatório de Pedi…" at bounding box center [207, 184] width 300 height 334
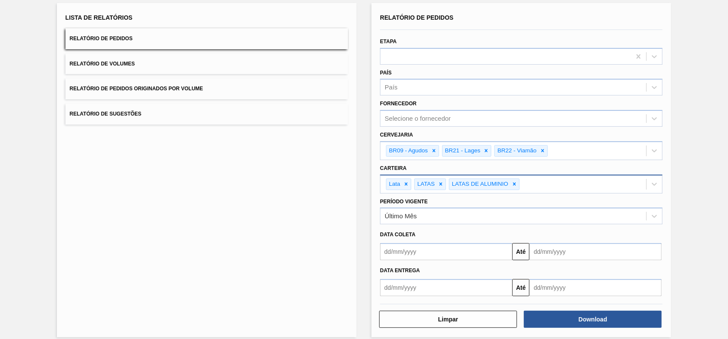
scroll to position [60, 0]
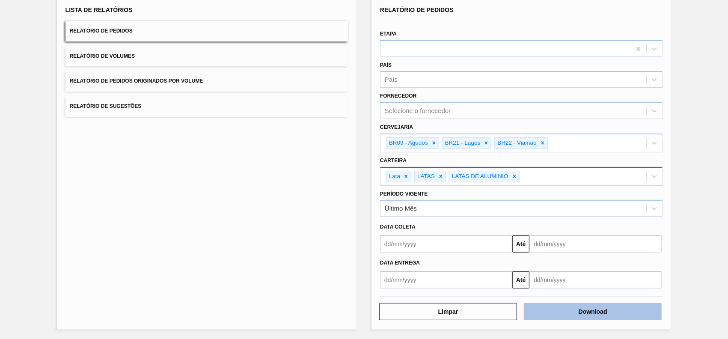
click at [596, 310] on button "Download" at bounding box center [593, 311] width 138 height 17
click at [239, 206] on div "Lista de Relatórios Relatório de Pedidos Relatório de Volumes Relatório de Pedi…" at bounding box center [207, 162] width 300 height 334
click at [128, 50] on button "Relatório de Volumes" at bounding box center [206, 56] width 282 height 21
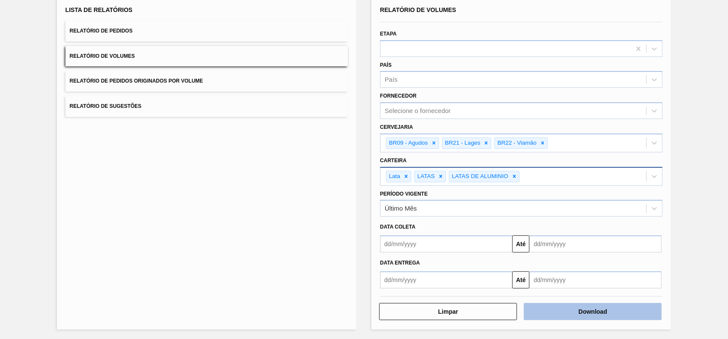
click at [611, 308] on button "Download" at bounding box center [593, 311] width 138 height 17
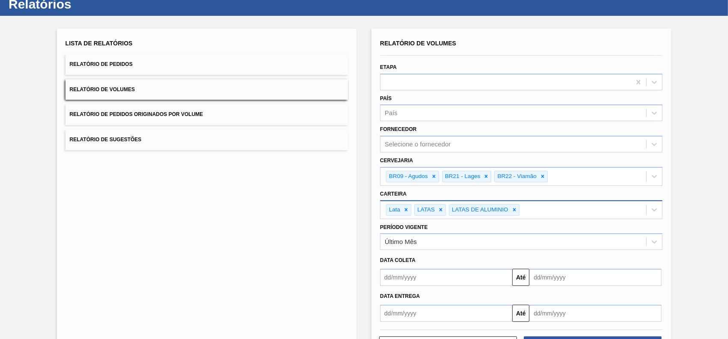
scroll to position [0, 0]
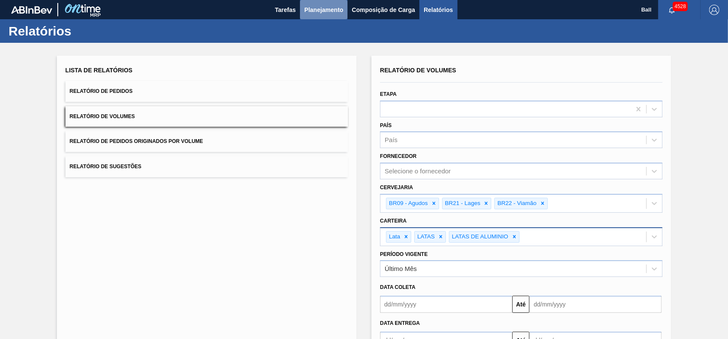
click at [309, 10] on span "Planejamento" at bounding box center [323, 10] width 39 height 10
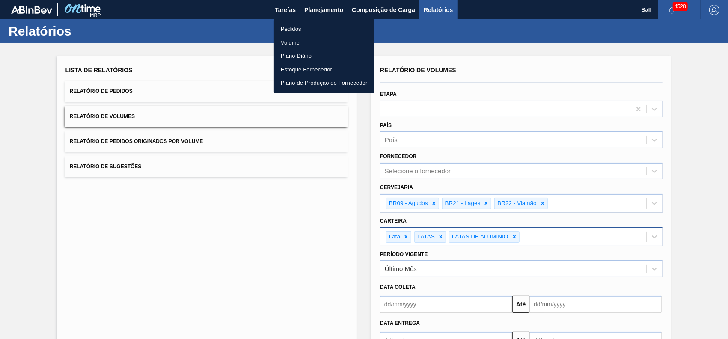
click at [297, 45] on li "Volume" at bounding box center [324, 43] width 101 height 14
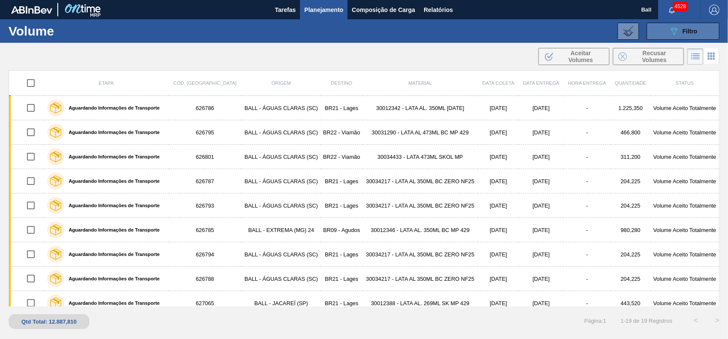
click at [698, 36] on button "089F7B8B-B2A5-4AFE-B5C0-19BA573D28AC Filtro" at bounding box center [683, 31] width 73 height 17
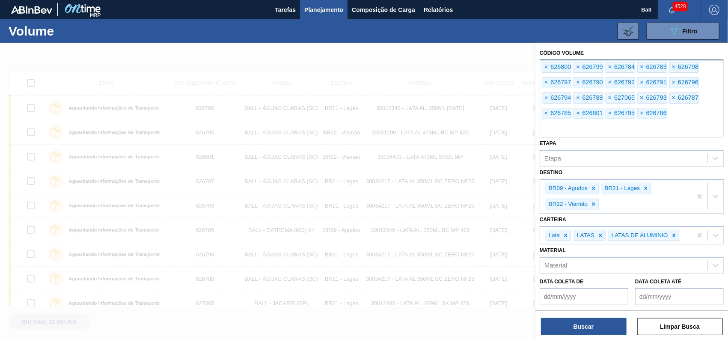
click at [670, 127] on input "text" at bounding box center [632, 129] width 184 height 16
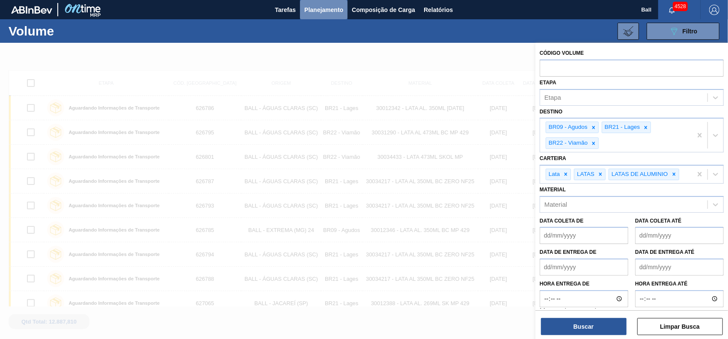
click at [330, 13] on span "Planejamento" at bounding box center [323, 10] width 39 height 10
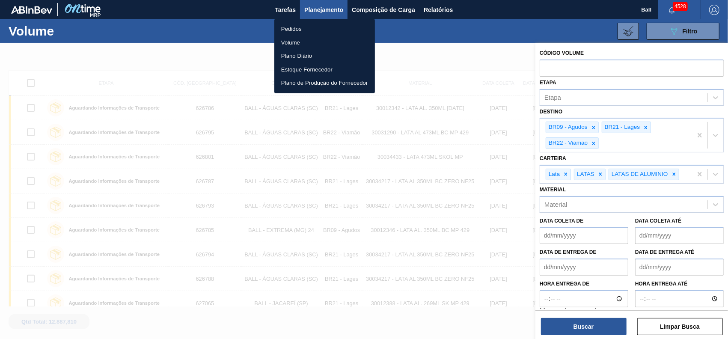
click at [303, 28] on li "Pedidos" at bounding box center [324, 29] width 101 height 14
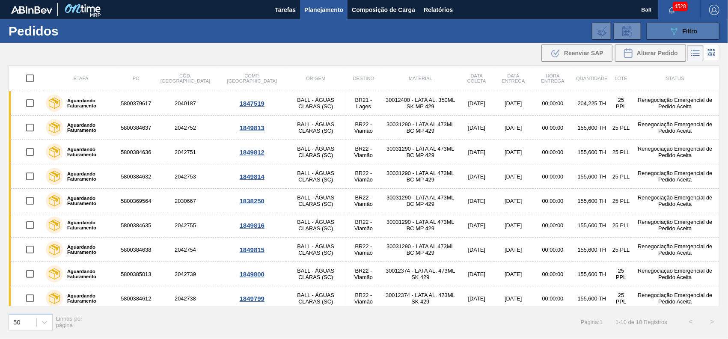
click at [682, 27] on div "089F7B8B-B2A5-4AFE-B5C0-19BA573D28AC Filtro" at bounding box center [683, 31] width 29 height 10
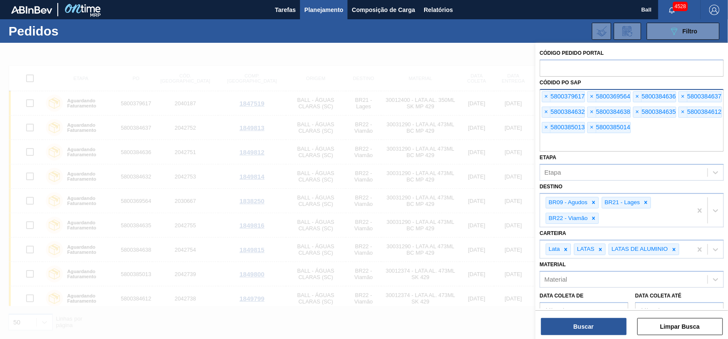
click at [648, 128] on div "× 5800379617 × 5800369564 × 5800384636 × 5800384637 × 5800384632 × 5800384638 ×…" at bounding box center [632, 120] width 184 height 62
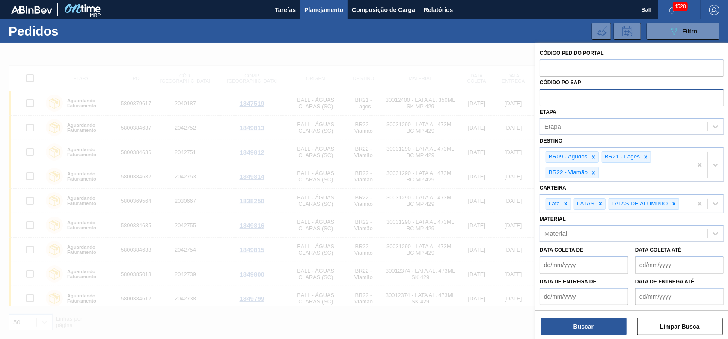
paste input "text"
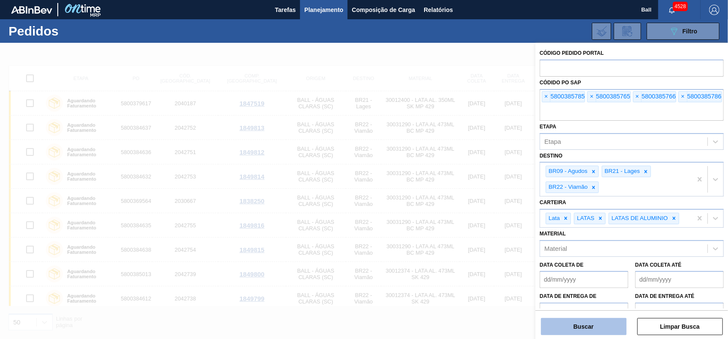
click at [556, 323] on button "Buscar" at bounding box center [584, 326] width 86 height 17
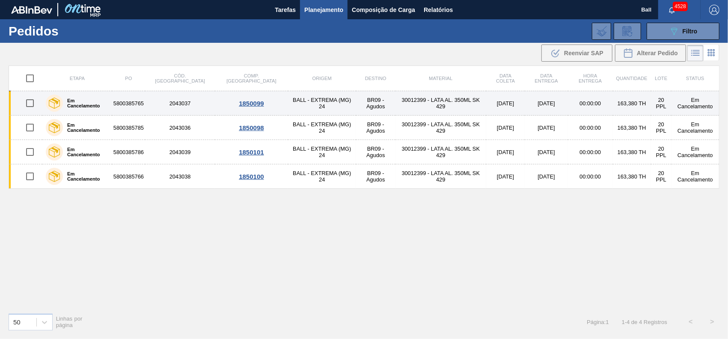
click at [137, 102] on td "5800385765" at bounding box center [128, 103] width 33 height 24
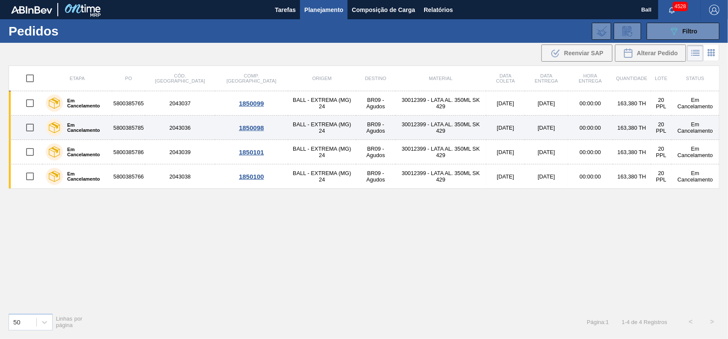
click at [137, 126] on td "5800385785" at bounding box center [128, 128] width 33 height 24
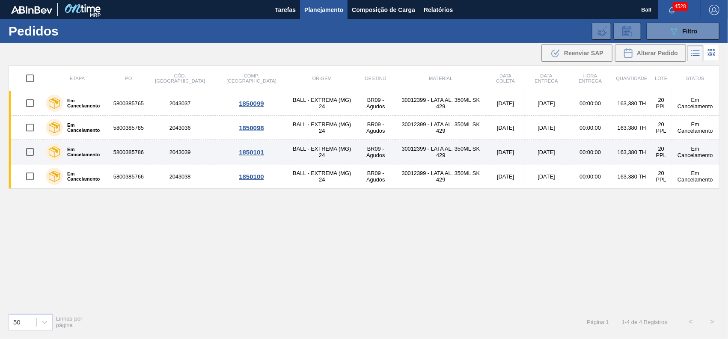
click at [144, 153] on td "5800385786" at bounding box center [128, 152] width 33 height 24
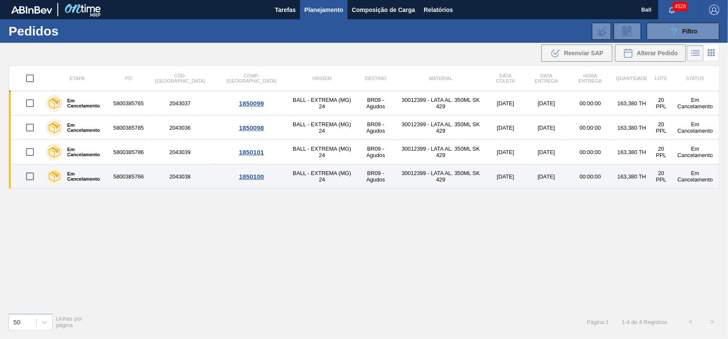
click at [145, 172] on td "5800385766" at bounding box center [128, 176] width 33 height 24
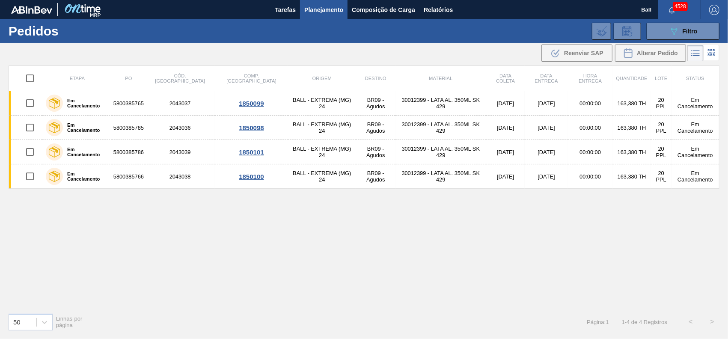
click at [437, 219] on div "Etapa PO Cód. Pedido Comp. Carga Origem Destino Material Data coleta Data entre…" at bounding box center [364, 185] width 711 height 241
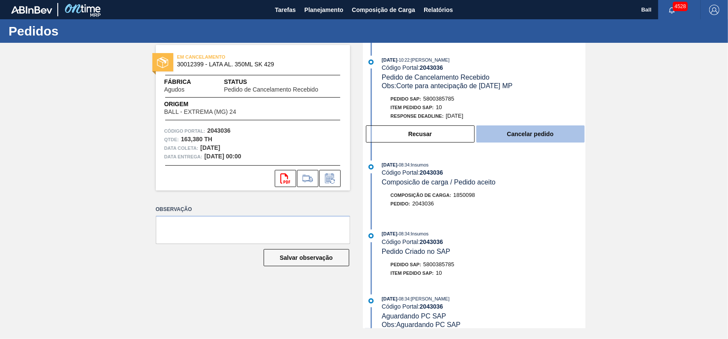
click at [532, 134] on button "Cancelar pedido" at bounding box center [530, 133] width 108 height 17
click at [553, 138] on button "Cancelar pedido" at bounding box center [530, 133] width 108 height 17
click at [531, 134] on button "Cancelar pedido" at bounding box center [530, 133] width 108 height 17
click at [534, 135] on button "Cancelar pedido" at bounding box center [530, 133] width 108 height 17
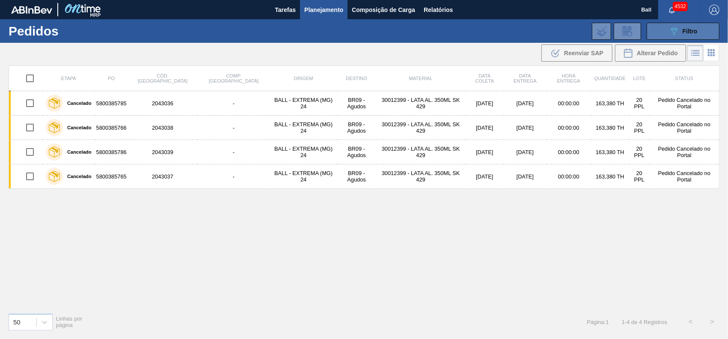
click at [697, 30] on span "Filtro" at bounding box center [690, 31] width 15 height 7
click at [692, 34] on div "089F7B8B-B2A5-4AFE-B5C0-19BA573D28AC Filtro" at bounding box center [683, 31] width 29 height 10
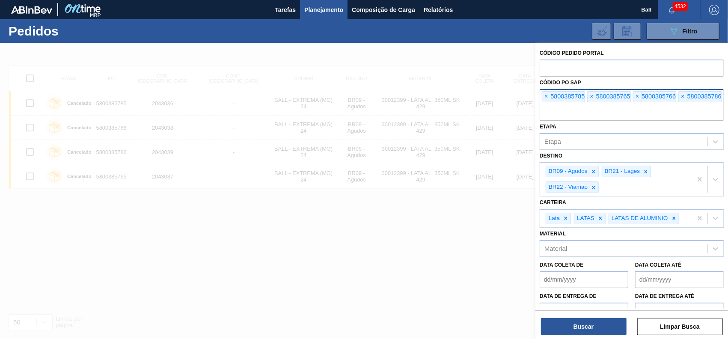
click at [591, 115] on input "text" at bounding box center [632, 112] width 184 height 16
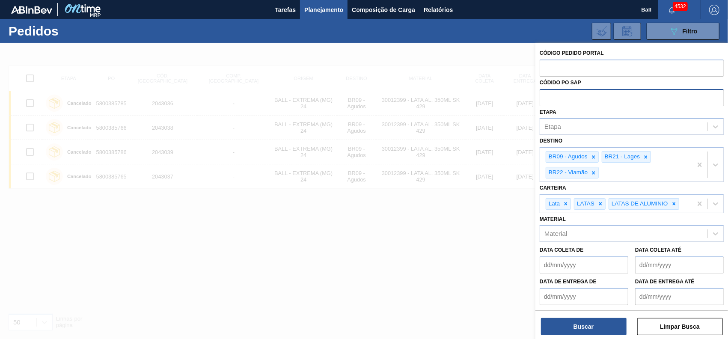
paste input "text"
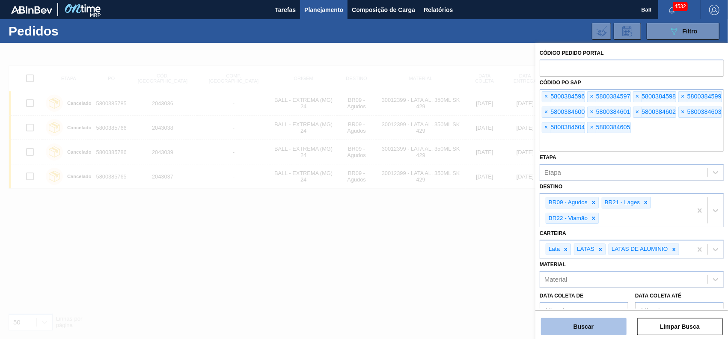
click at [585, 324] on button "Buscar" at bounding box center [584, 326] width 86 height 17
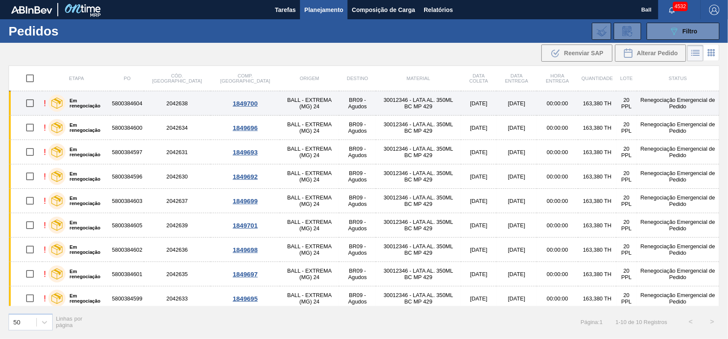
click at [376, 101] on td "30012346 - LATA AL. 350ML BC MP 429" at bounding box center [418, 103] width 85 height 24
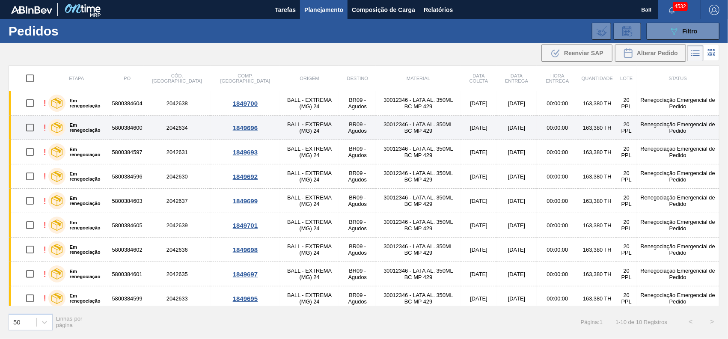
click at [376, 124] on td "30012346 - LATA AL. 350ML BC MP 429" at bounding box center [418, 128] width 85 height 24
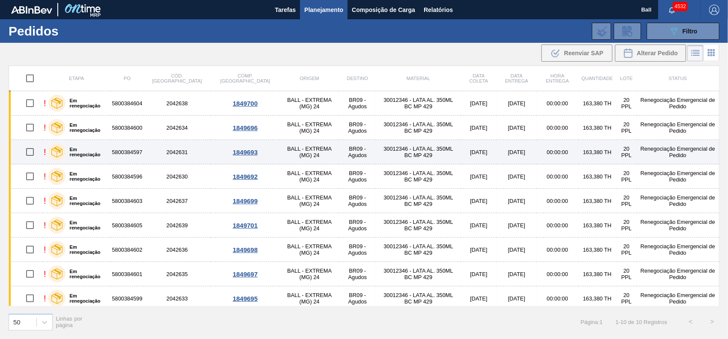
click at [376, 151] on td "30012346 - LATA AL. 350ML BC MP 429" at bounding box center [418, 152] width 85 height 24
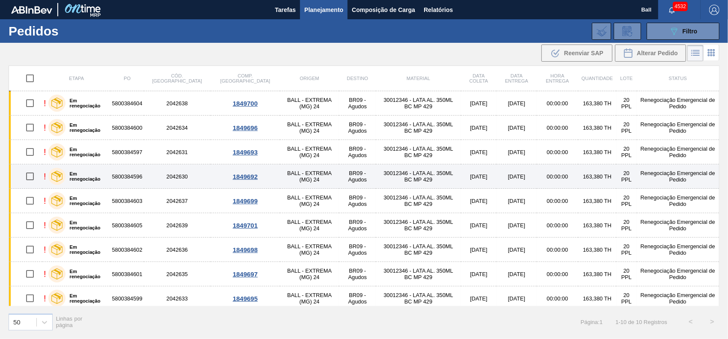
click at [376, 178] on td "30012346 - LATA AL. 350ML BC MP 429" at bounding box center [418, 176] width 85 height 24
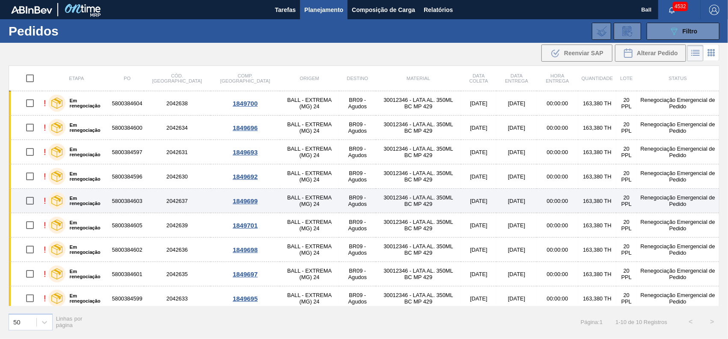
click at [376, 197] on td "30012346 - LATA AL. 350ML BC MP 429" at bounding box center [418, 201] width 85 height 24
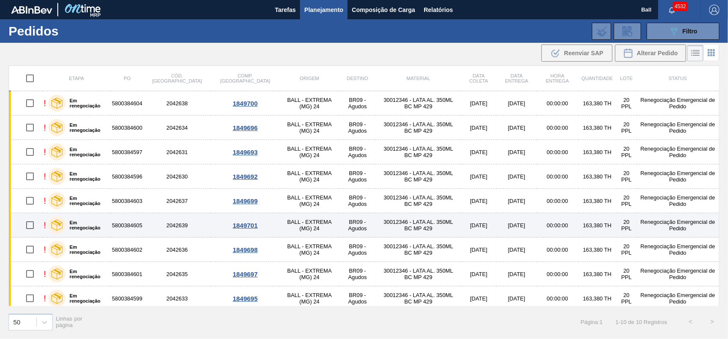
click at [376, 223] on td "30012346 - LATA AL. 350ML BC MP 429" at bounding box center [418, 225] width 85 height 24
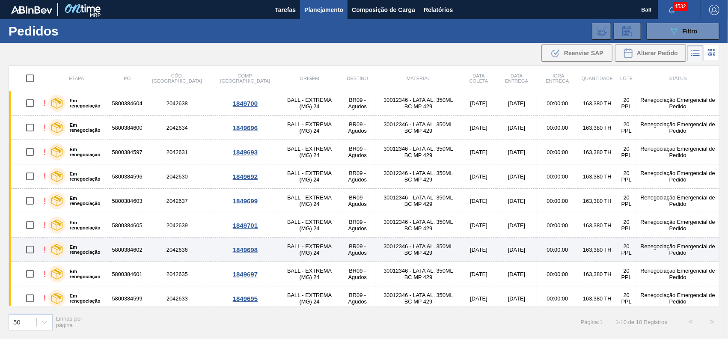
click at [376, 248] on td "30012346 - LATA AL. 350ML BC MP 429" at bounding box center [418, 250] width 85 height 24
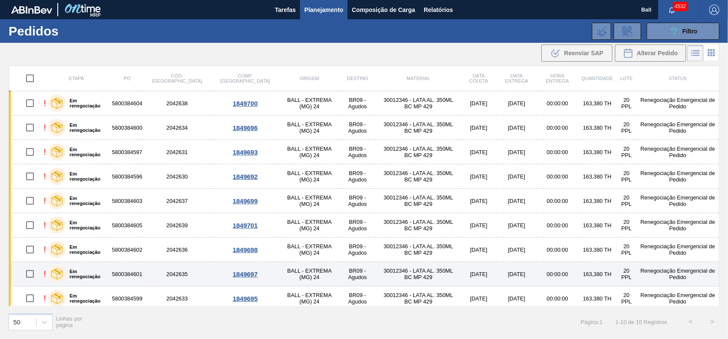
click at [376, 272] on td "30012346 - LATA AL. 350ML BC MP 429" at bounding box center [418, 274] width 85 height 24
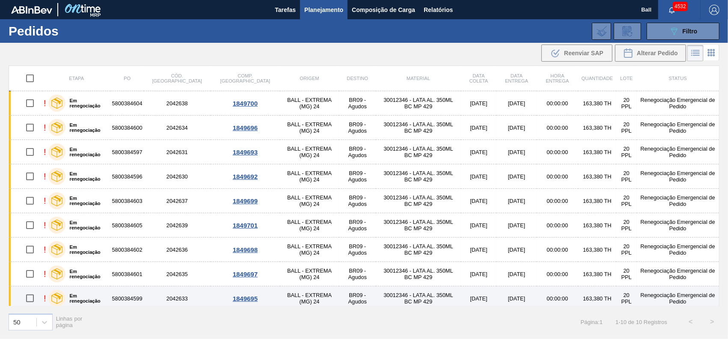
click at [376, 291] on td "30012346 - LATA AL. 350ML BC MP 429" at bounding box center [418, 298] width 85 height 24
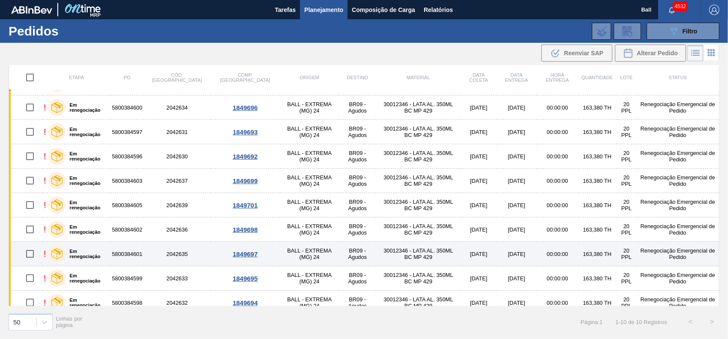
scroll to position [28, 0]
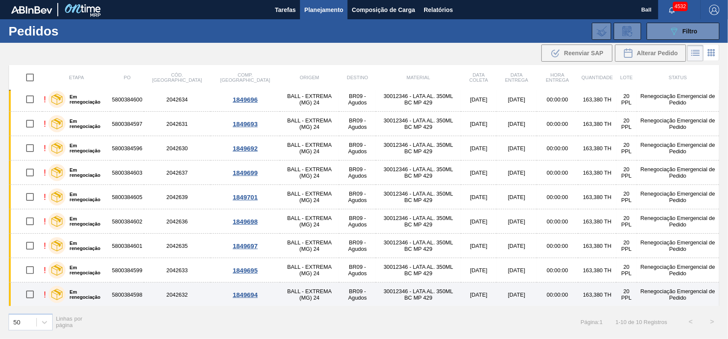
click at [376, 296] on td "30012346 - LATA AL. 350ML BC MP 429" at bounding box center [418, 294] width 85 height 24
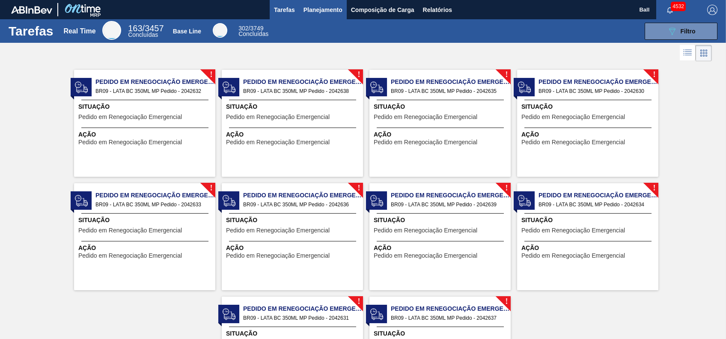
click at [336, 13] on span "Planejamento" at bounding box center [322, 10] width 39 height 10
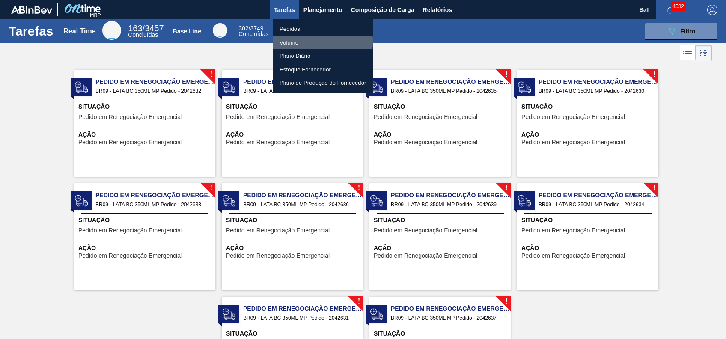
click at [294, 41] on li "Volume" at bounding box center [323, 43] width 101 height 14
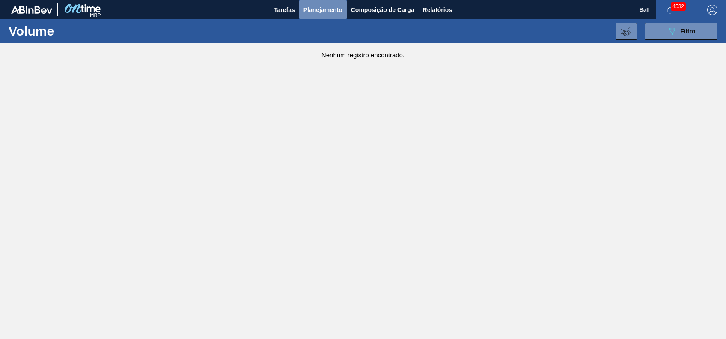
click at [327, 14] on span "Planejamento" at bounding box center [322, 10] width 39 height 10
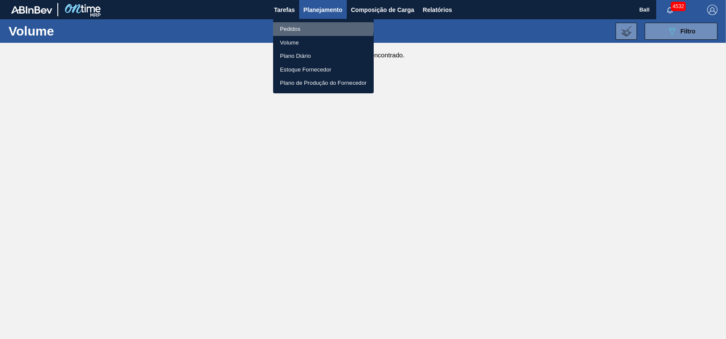
click at [313, 27] on li "Pedidos" at bounding box center [323, 29] width 101 height 14
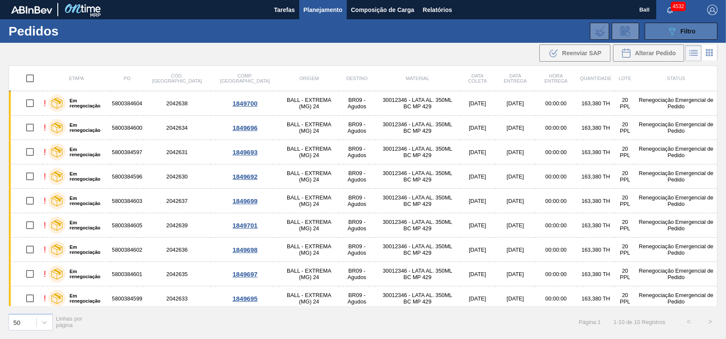
click at [683, 30] on span "Filtro" at bounding box center [688, 31] width 15 height 7
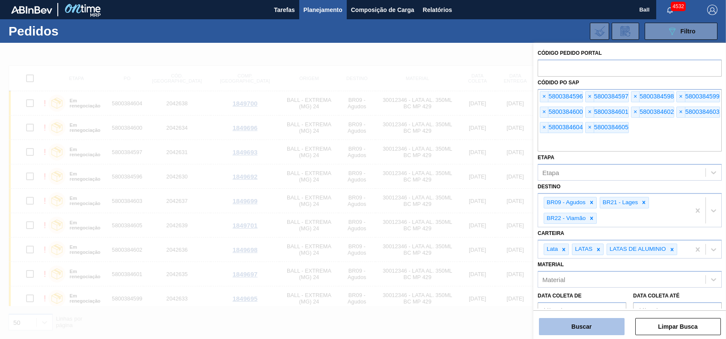
click at [592, 331] on button "Buscar" at bounding box center [582, 326] width 86 height 17
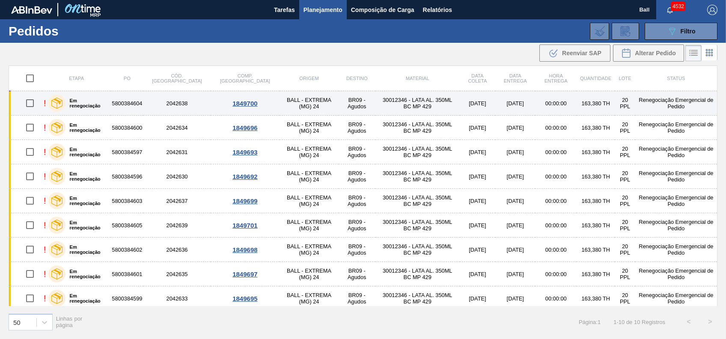
click at [290, 104] on td "BALL - EXTREMA (MG) 24" at bounding box center [308, 103] width 59 height 24
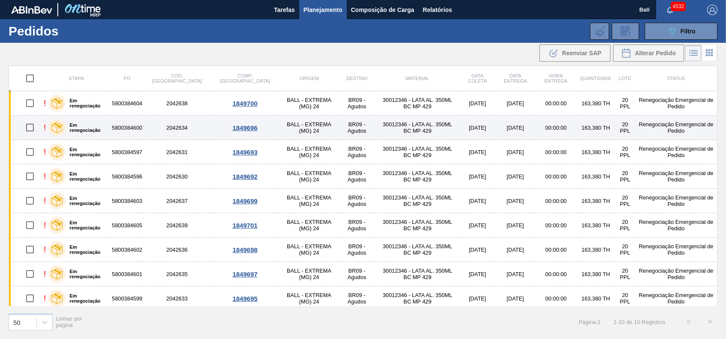
click at [284, 127] on td "BALL - EXTREMA (MG) 24" at bounding box center [308, 128] width 59 height 24
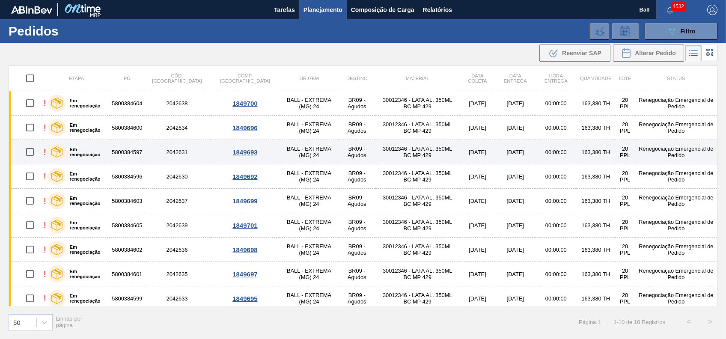
click at [285, 146] on td "BALL - EXTREMA (MG) 24" at bounding box center [308, 152] width 59 height 24
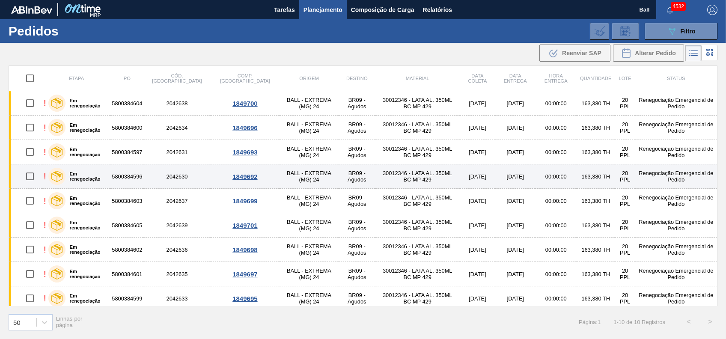
click at [285, 175] on td "BALL - EXTREMA (MG) 24" at bounding box center [308, 176] width 59 height 24
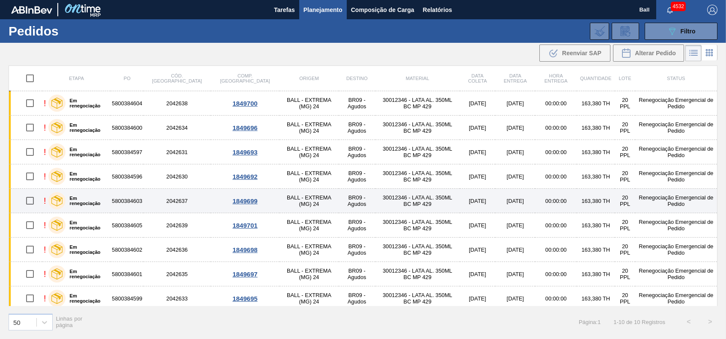
click at [282, 202] on td "BALL - EXTREMA (MG) 24" at bounding box center [308, 201] width 59 height 24
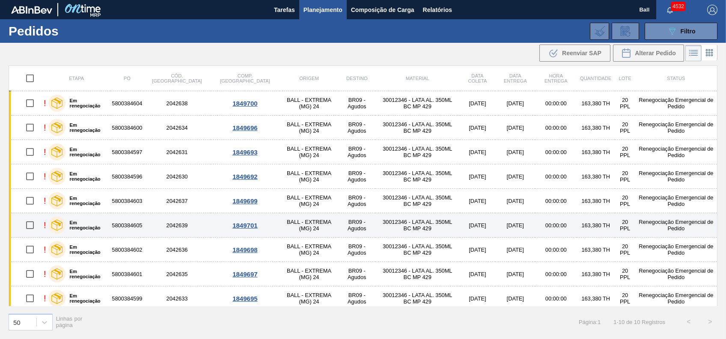
click at [285, 227] on td "BALL - EXTREMA (MG) 24" at bounding box center [308, 225] width 59 height 24
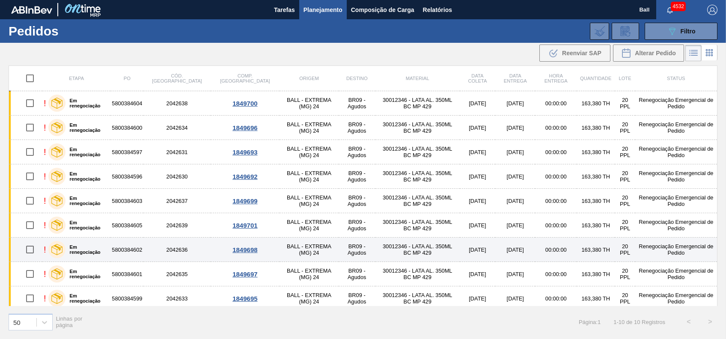
click at [288, 250] on td "BALL - EXTREMA (MG) 24" at bounding box center [308, 250] width 59 height 24
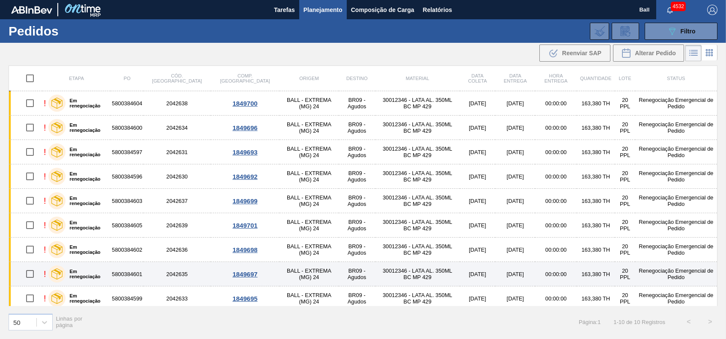
click at [291, 268] on td "BALL - EXTREMA (MG) 24" at bounding box center [308, 274] width 59 height 24
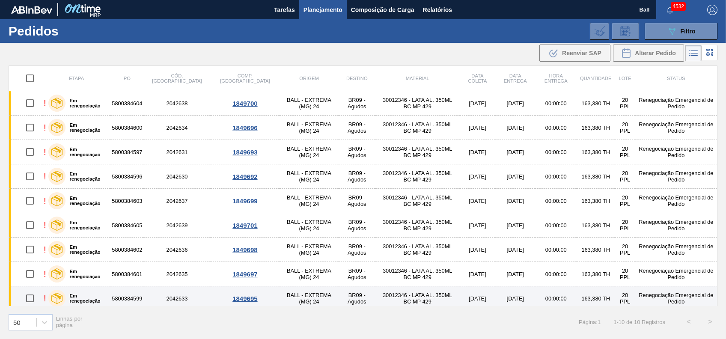
click at [291, 294] on td "BALL - EXTREMA (MG) 24" at bounding box center [308, 298] width 59 height 24
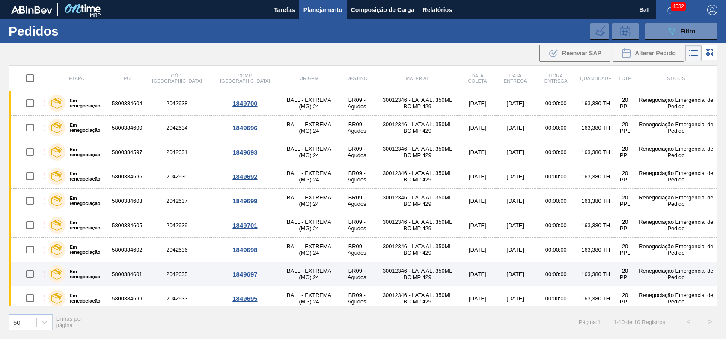
scroll to position [28, 0]
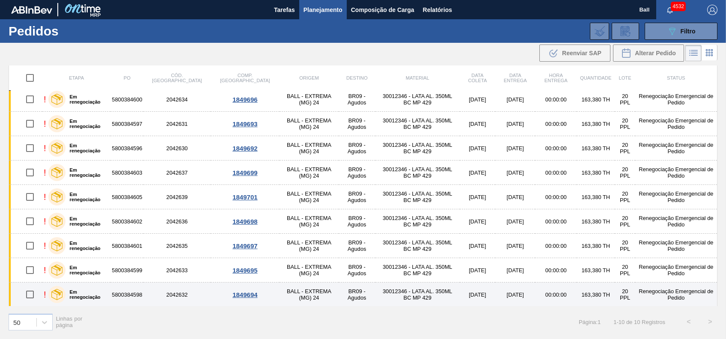
click at [160, 293] on td "2042632" at bounding box center [176, 294] width 67 height 24
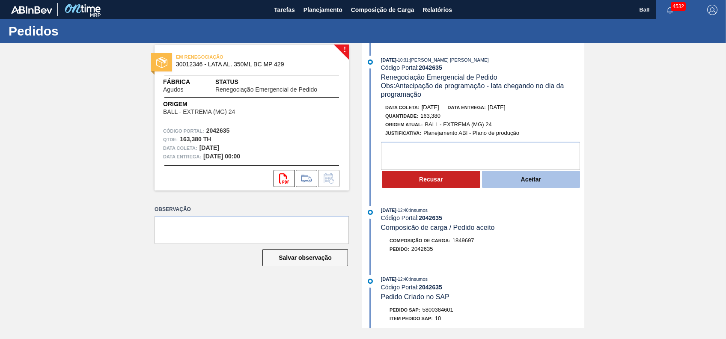
click at [564, 180] on button "Aceitar" at bounding box center [531, 179] width 98 height 17
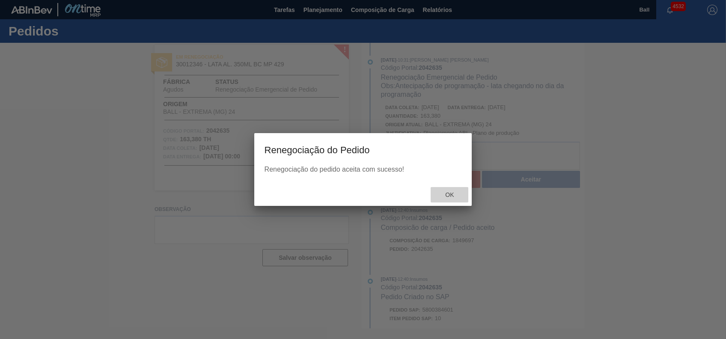
click at [452, 200] on div "Ok" at bounding box center [450, 195] width 38 height 16
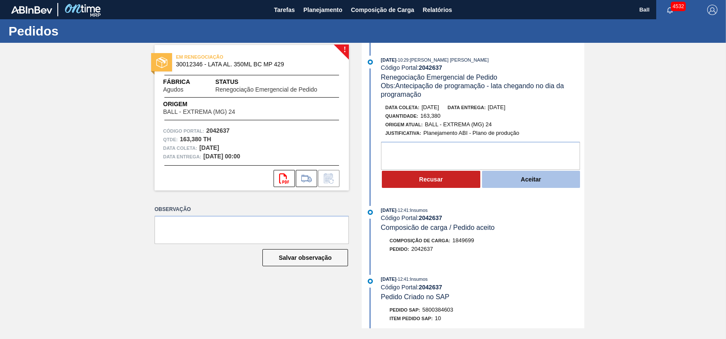
click at [541, 180] on button "Aceitar" at bounding box center [531, 179] width 98 height 17
click at [541, 183] on button "Aceitar" at bounding box center [531, 179] width 98 height 17
click at [521, 183] on button "Aceitar" at bounding box center [531, 179] width 98 height 17
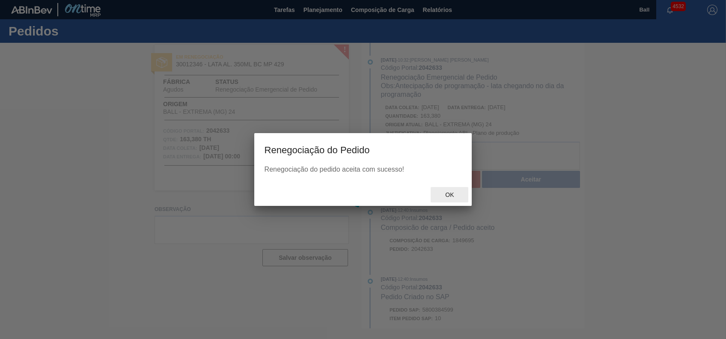
drag, startPoint x: 453, startPoint y: 199, endPoint x: 471, endPoint y: 173, distance: 32.1
click at [453, 199] on div "Ok" at bounding box center [450, 195] width 38 height 16
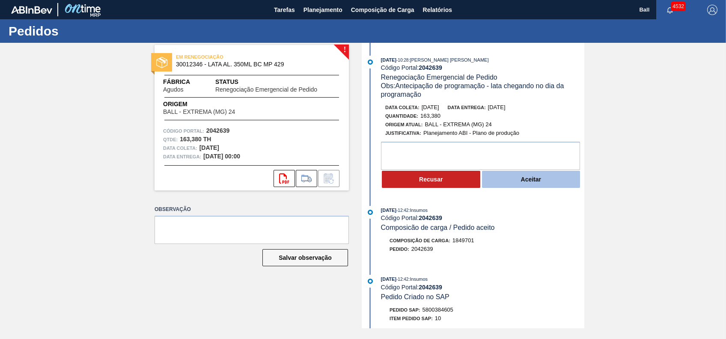
click at [559, 177] on button "Aceitar" at bounding box center [531, 179] width 98 height 17
drag, startPoint x: 425, startPoint y: 312, endPoint x: 455, endPoint y: 313, distance: 30.0
click at [455, 313] on div "Pedido SAP: 5800384598" at bounding box center [482, 310] width 203 height 9
click at [548, 178] on button "Aceitar" at bounding box center [531, 179] width 98 height 17
click at [529, 185] on button "Aceitar" at bounding box center [531, 179] width 98 height 17
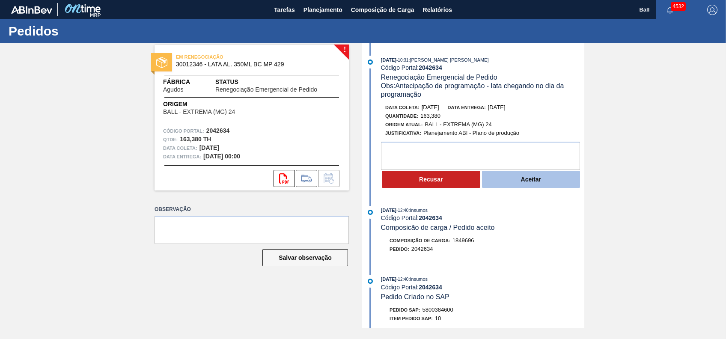
click at [510, 184] on button "Aceitar" at bounding box center [531, 179] width 98 height 17
click at [528, 176] on button "Aceitar" at bounding box center [531, 179] width 98 height 17
click at [537, 178] on button "Aceitar" at bounding box center [531, 179] width 98 height 17
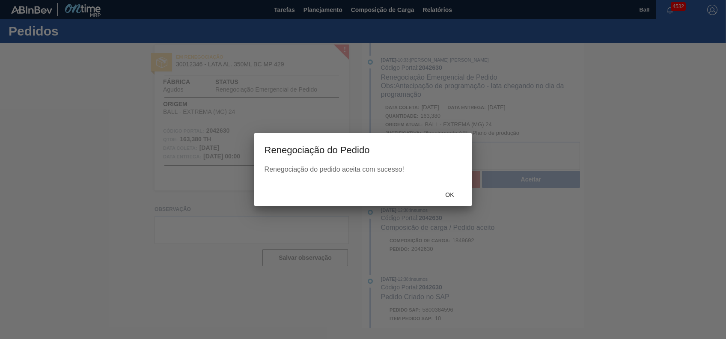
click at [453, 190] on div "Ok" at bounding box center [450, 195] width 38 height 16
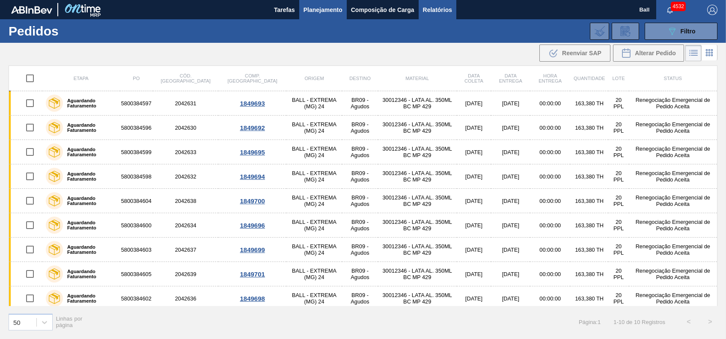
click at [445, 6] on span "Relatórios" at bounding box center [437, 10] width 29 height 10
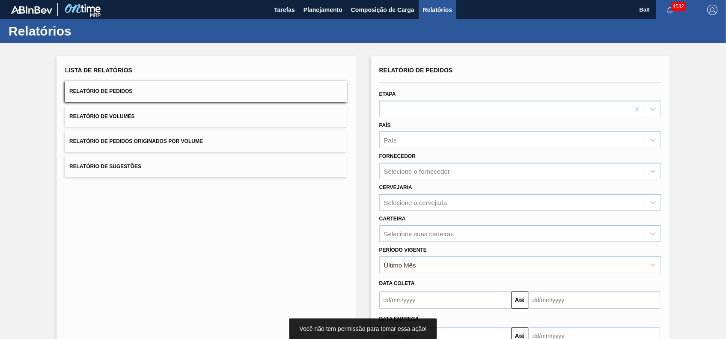
click at [251, 95] on button "Relatório de Pedidos" at bounding box center [206, 91] width 282 height 21
click at [456, 238] on div "Selecione suas carteiras" at bounding box center [520, 233] width 282 height 17
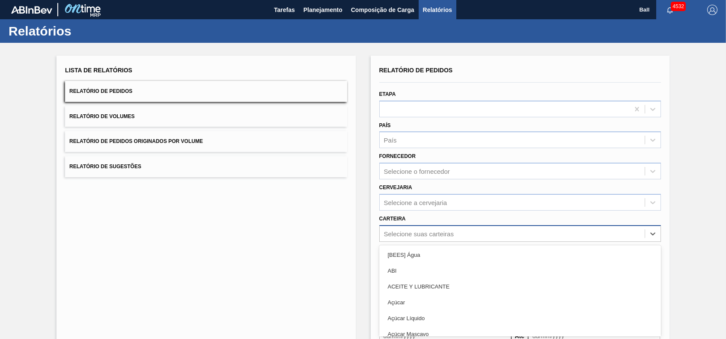
scroll to position [37, 0]
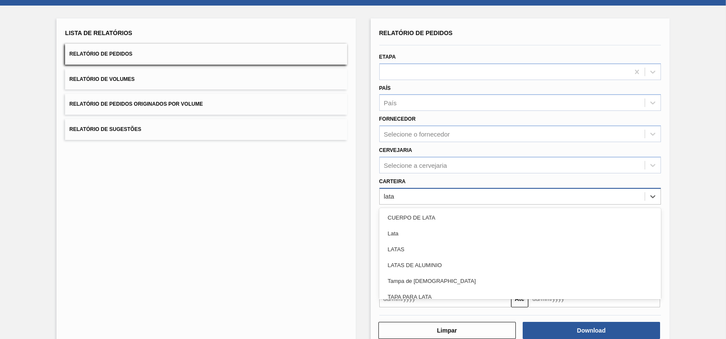
type input "latas"
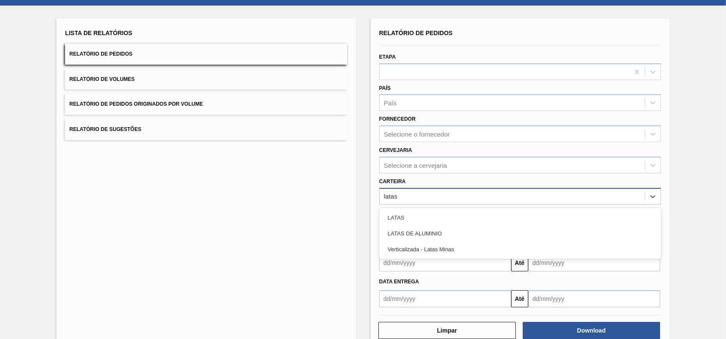
click at [456, 238] on div "LATAS DE ALUMINIO" at bounding box center [520, 234] width 282 height 16
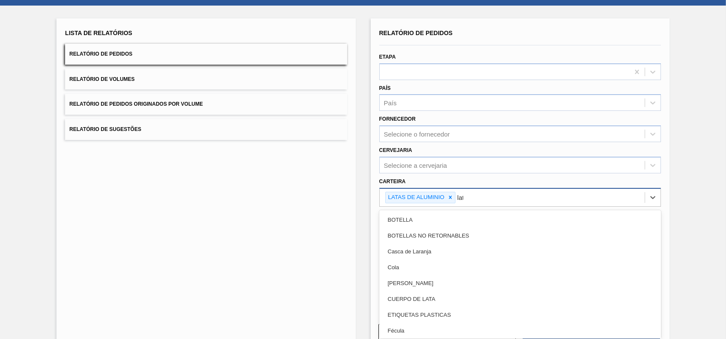
type input "lata"
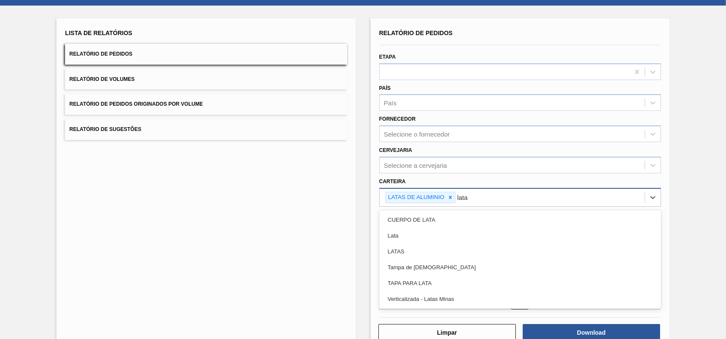
click at [456, 238] on div "Lata" at bounding box center [520, 236] width 282 height 16
type input "latas"
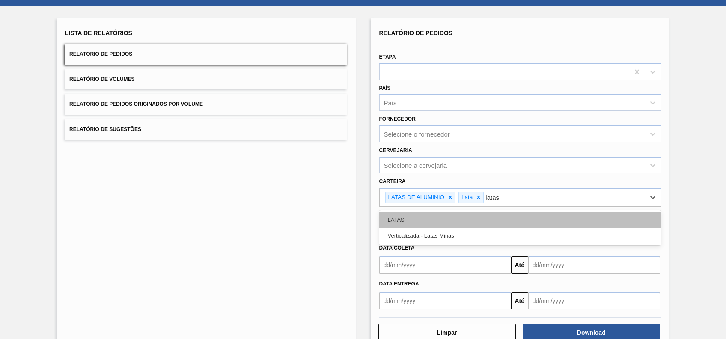
click at [455, 221] on div "LATAS" at bounding box center [520, 220] width 282 height 16
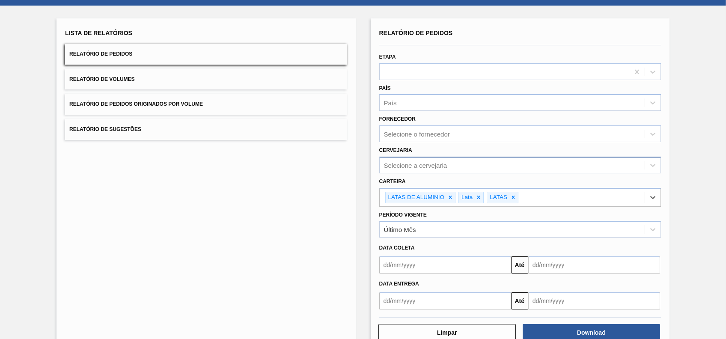
click at [487, 159] on div "Selecione a cervejaria" at bounding box center [512, 165] width 265 height 12
type input "agud"
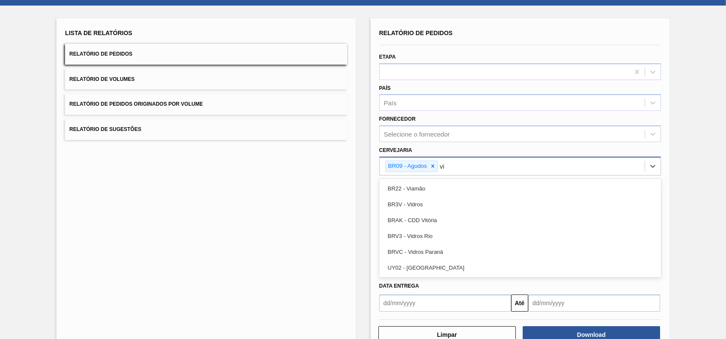
type input "via"
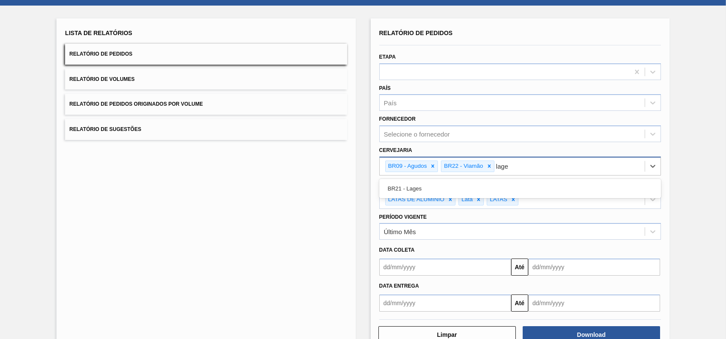
type input "lages"
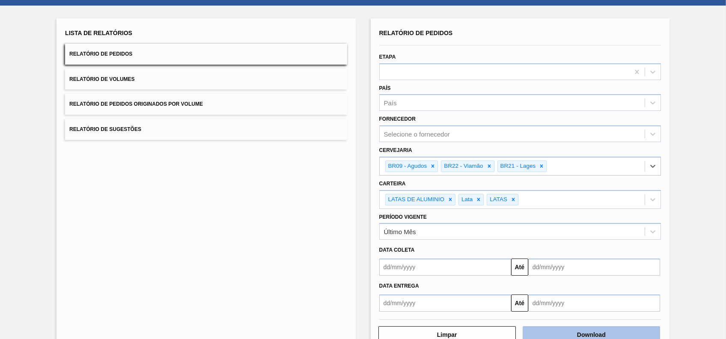
click at [593, 336] on button "Download" at bounding box center [591, 334] width 137 height 17
click at [157, 75] on button "Relatório de Volumes" at bounding box center [206, 79] width 282 height 21
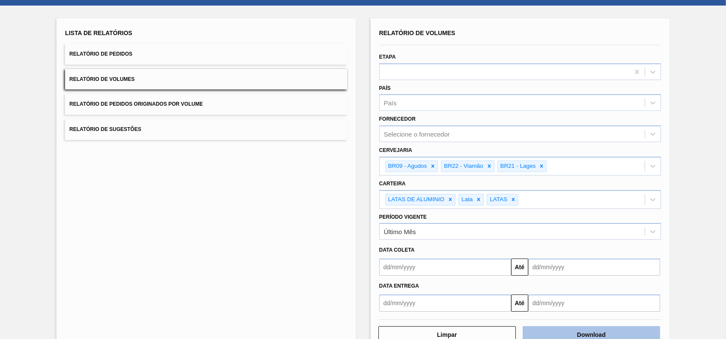
click at [594, 333] on button "Download" at bounding box center [591, 334] width 137 height 17
